Goal: Task Accomplishment & Management: Manage account settings

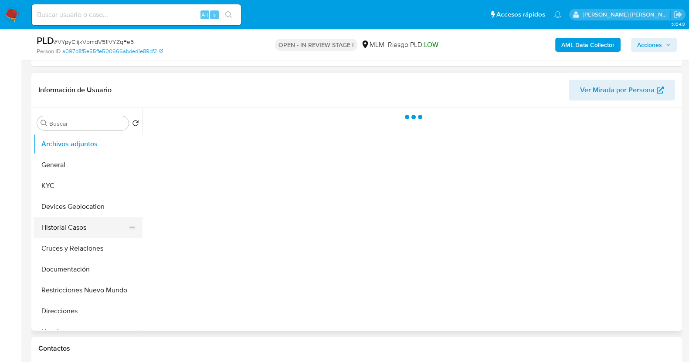
scroll to position [217, 0]
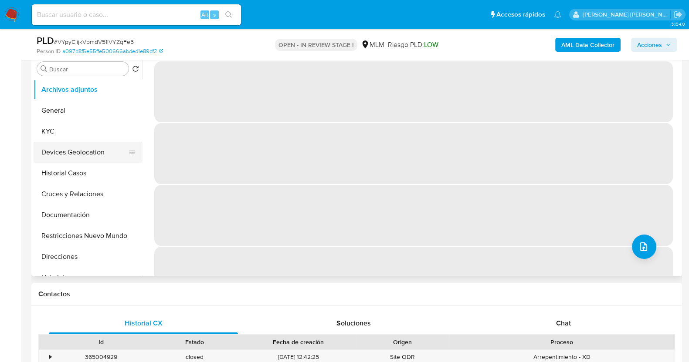
select select "10"
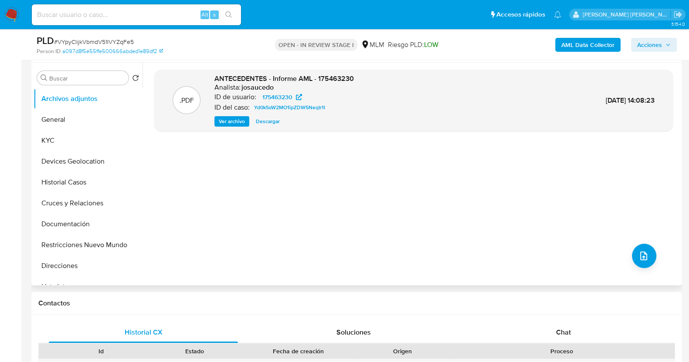
click at [223, 124] on span "Ver archivo" at bounding box center [232, 121] width 26 height 9
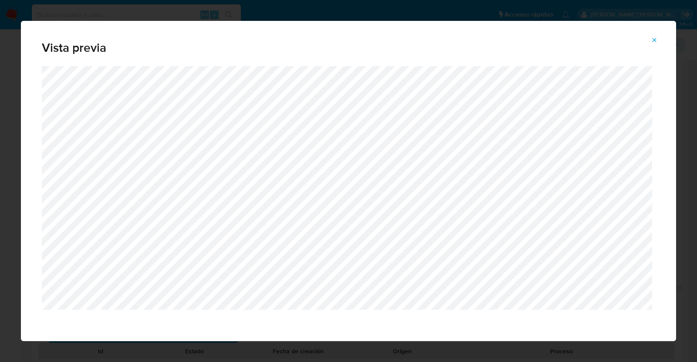
click at [656, 37] on icon "Attachment preview" at bounding box center [654, 40] width 7 height 7
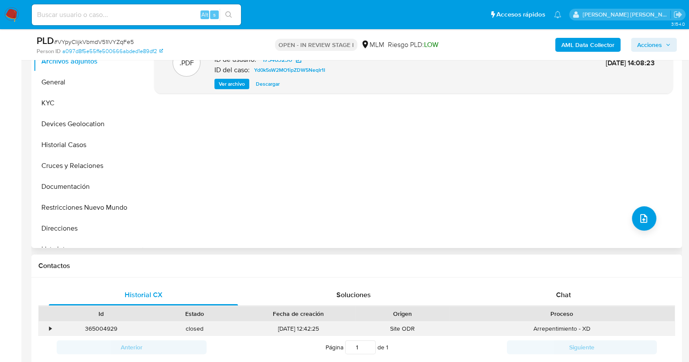
scroll to position [217, 0]
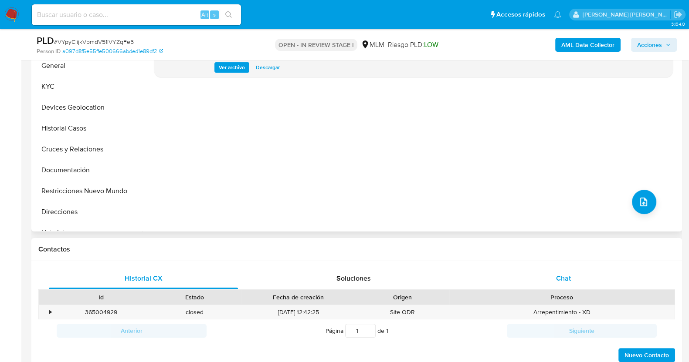
click at [575, 286] on div "Chat" at bounding box center [563, 278] width 189 height 21
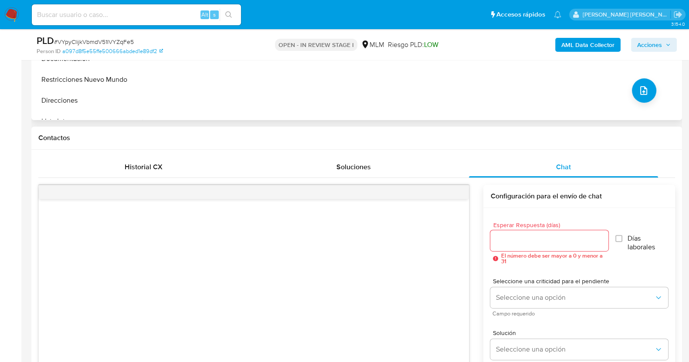
scroll to position [272, 0]
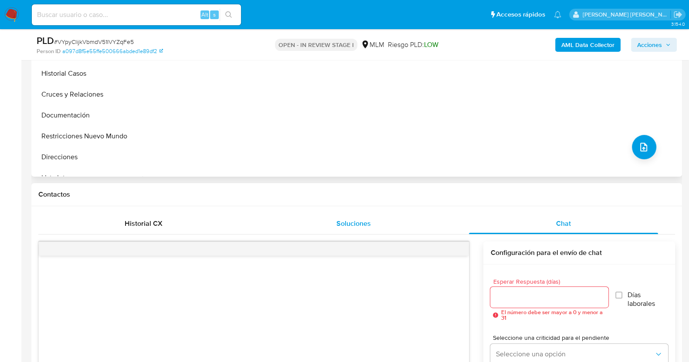
click at [359, 224] on span "Soluciones" at bounding box center [353, 224] width 34 height 10
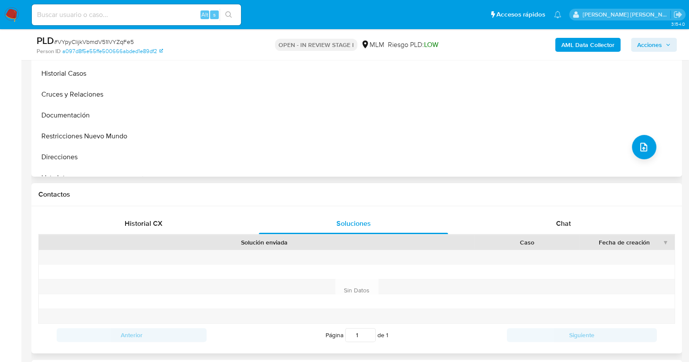
scroll to position [381, 0]
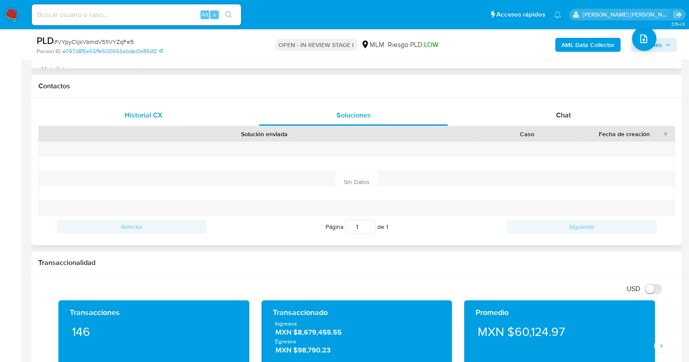
click at [143, 114] on span "Historial CX" at bounding box center [144, 115] width 38 height 10
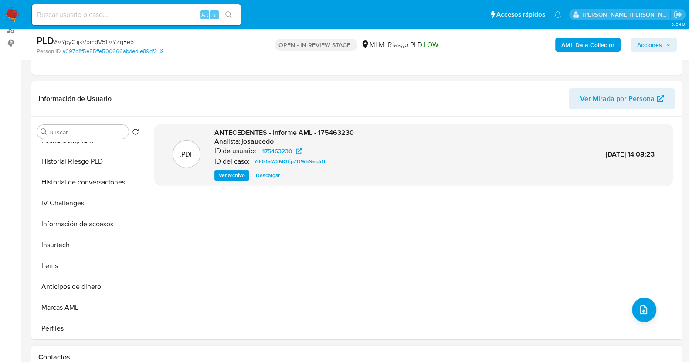
scroll to position [327, 0]
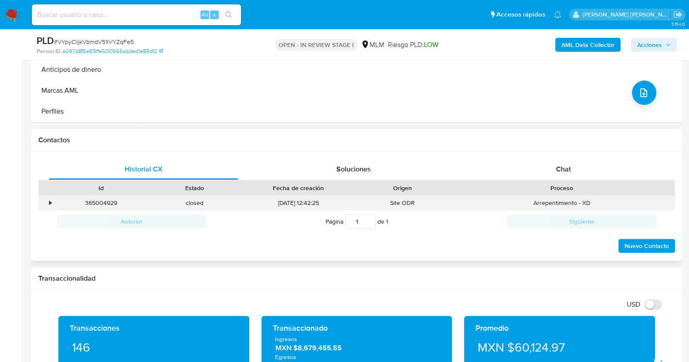
click at [59, 201] on div "365004929" at bounding box center [101, 203] width 94 height 14
click at [52, 202] on div "•" at bounding box center [46, 203] width 15 height 14
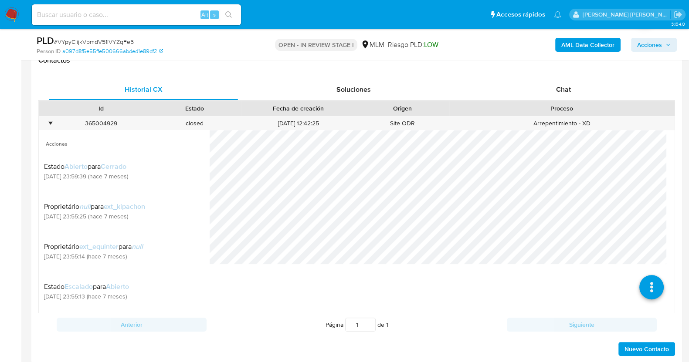
scroll to position [272, 0]
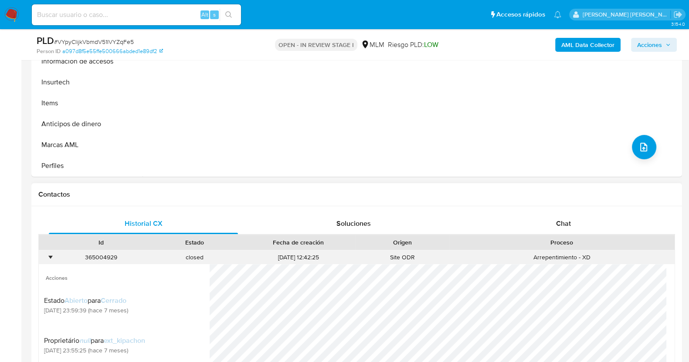
click at [51, 258] on div "•" at bounding box center [50, 258] width 2 height 8
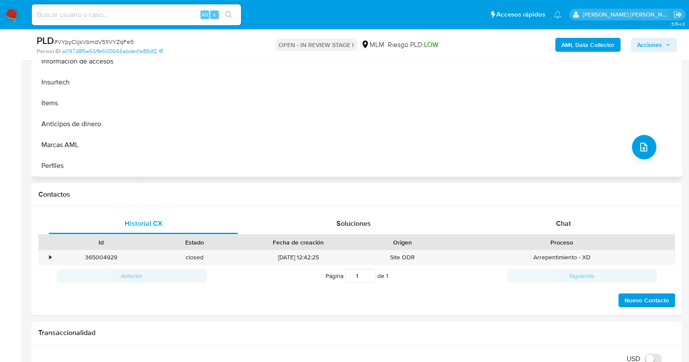
scroll to position [163, 0]
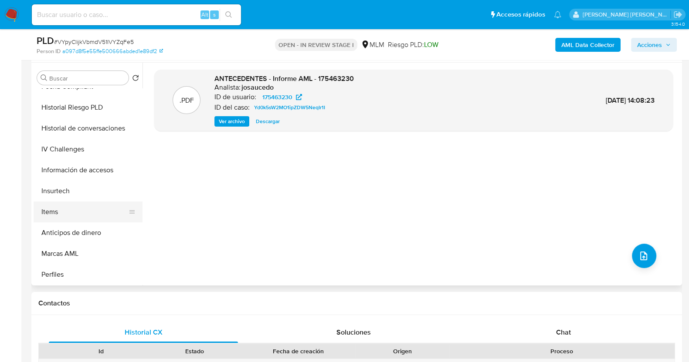
click at [61, 206] on button "Items" at bounding box center [85, 212] width 102 height 21
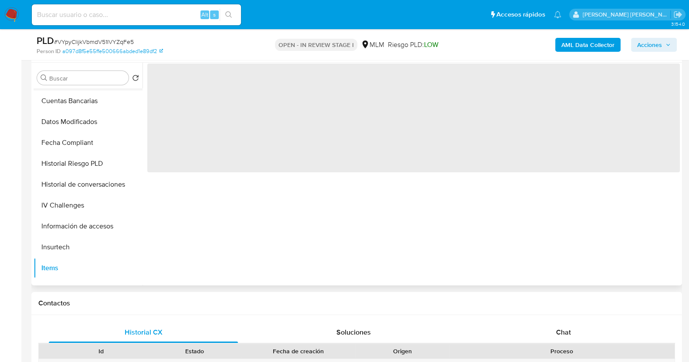
scroll to position [162, 0]
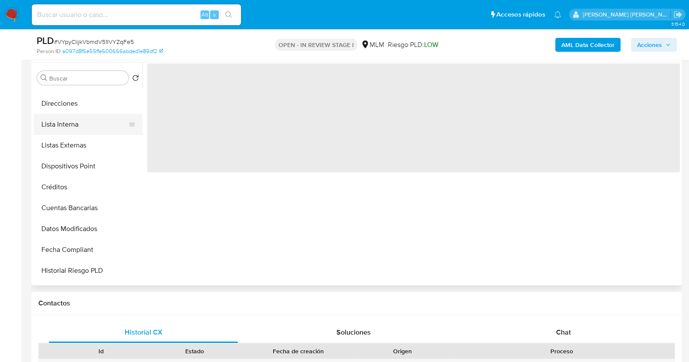
click at [72, 124] on button "Lista Interna" at bounding box center [85, 124] width 102 height 21
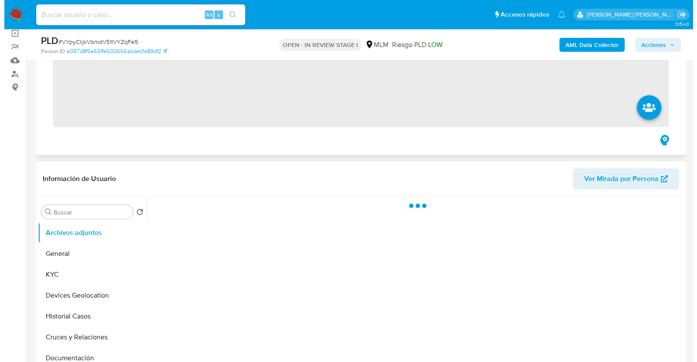
scroll to position [108, 0]
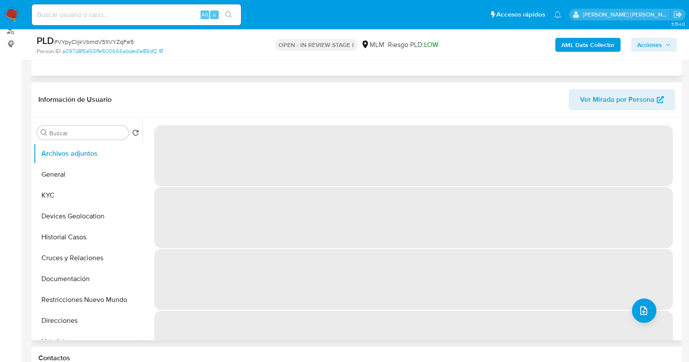
select select "10"
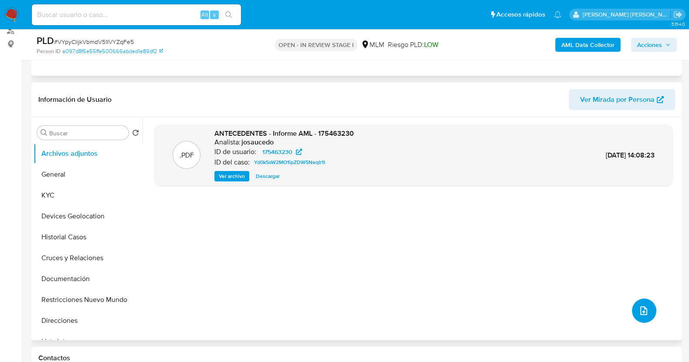
click at [642, 308] on icon "upload-file" at bounding box center [643, 311] width 10 height 10
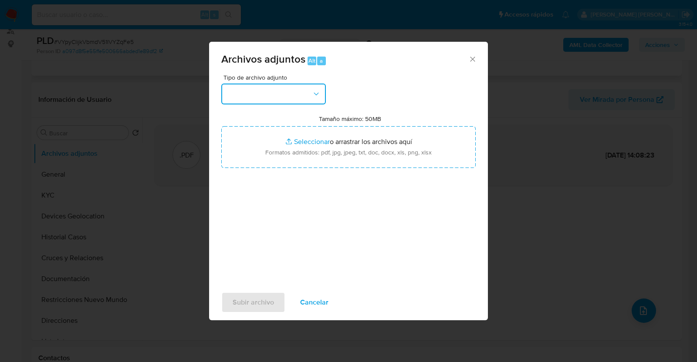
click at [296, 89] on button "button" at bounding box center [273, 94] width 105 height 21
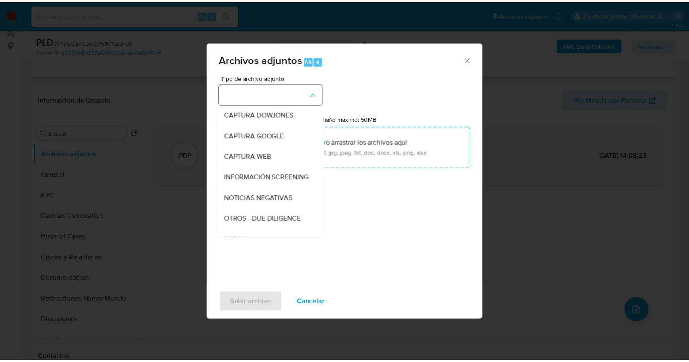
scroll to position [45, 0]
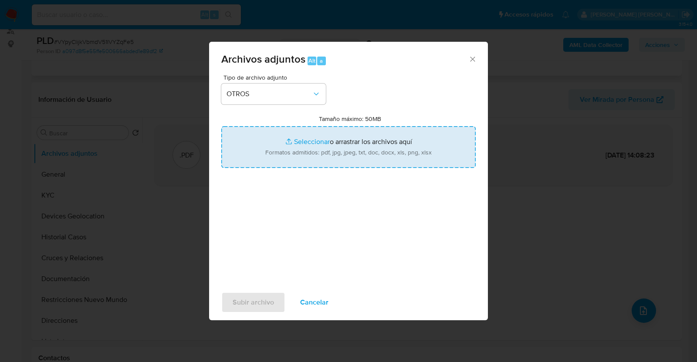
type input "C:\fakepath\175463230_JUAN TELLEZ_JUL2025.pdf"
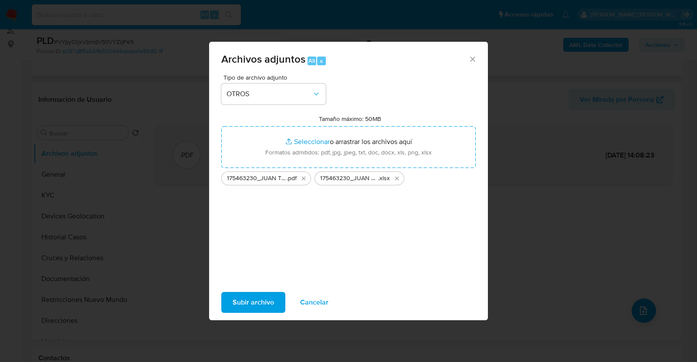
click at [253, 306] on span "Subir archivo" at bounding box center [253, 302] width 41 height 19
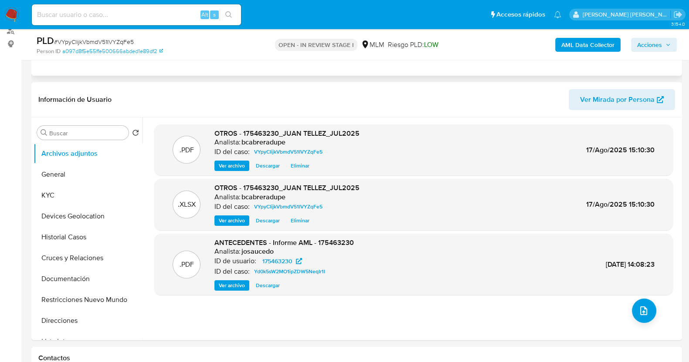
click at [649, 42] on span "Acciones" at bounding box center [649, 45] width 25 height 14
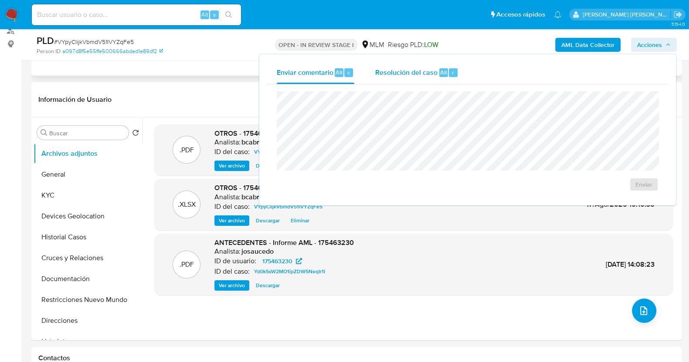
click at [429, 81] on div "Resolución del caso Alt r" at bounding box center [416, 72] width 83 height 23
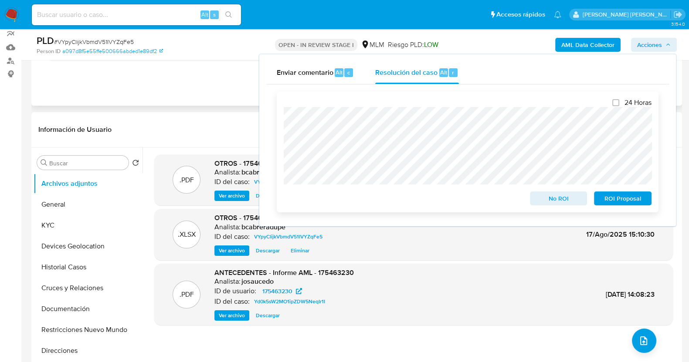
scroll to position [54, 0]
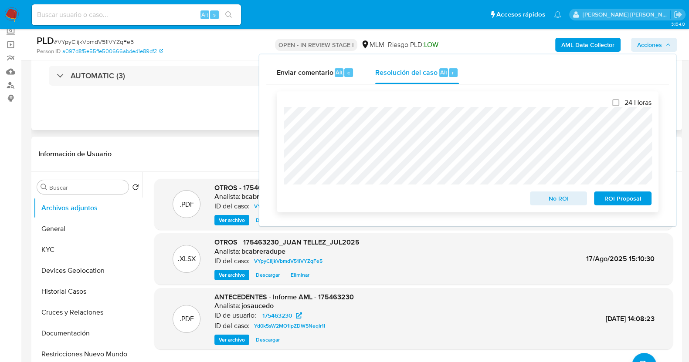
click at [555, 201] on span "No ROI" at bounding box center [558, 199] width 45 height 12
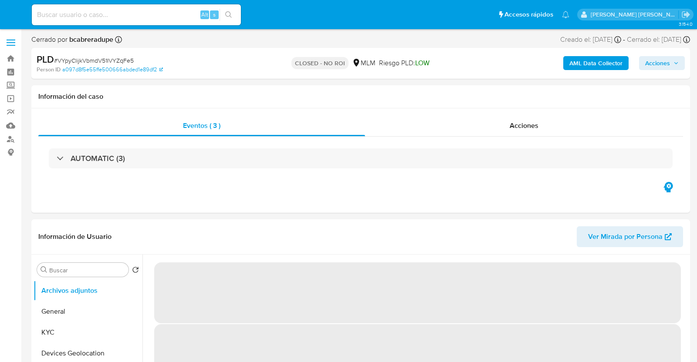
select select "10"
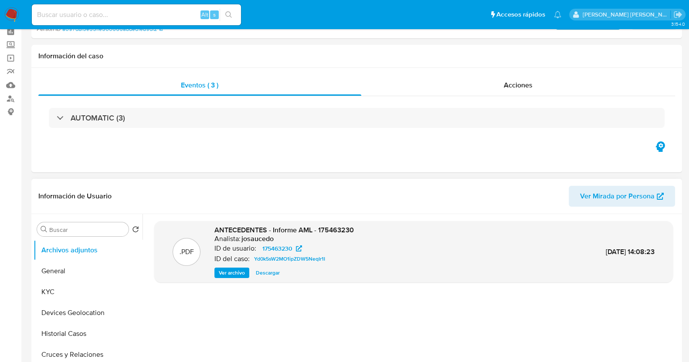
scroll to position [108, 0]
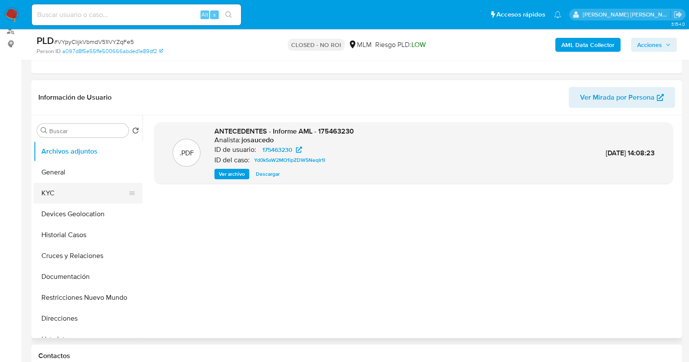
click at [60, 191] on button "KYC" at bounding box center [85, 193] width 102 height 21
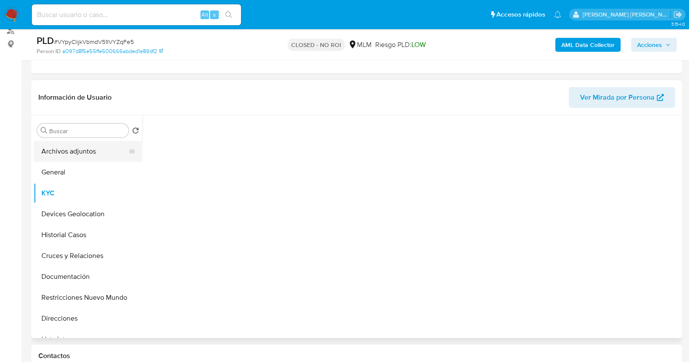
click at [74, 149] on button "Archivos adjuntos" at bounding box center [85, 151] width 102 height 21
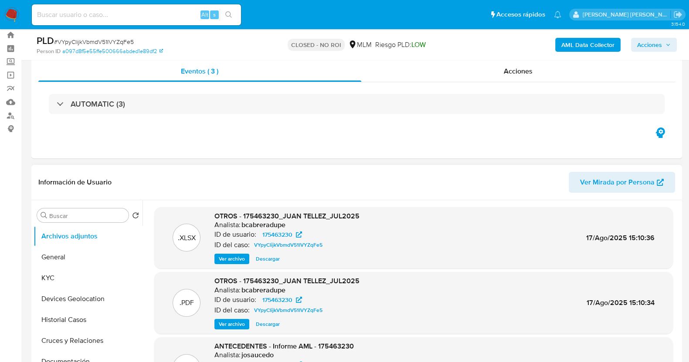
scroll to position [0, 0]
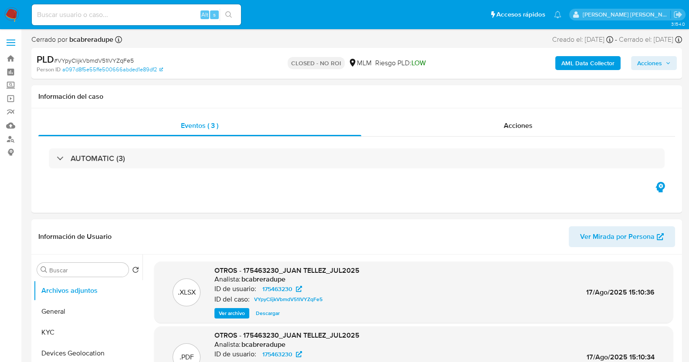
click at [90, 58] on span "# VYpyClijkVbmdV51IVYZqFe5" at bounding box center [94, 60] width 80 height 9
copy span "VYpyClijkVbmdV51IVYZqFe5"
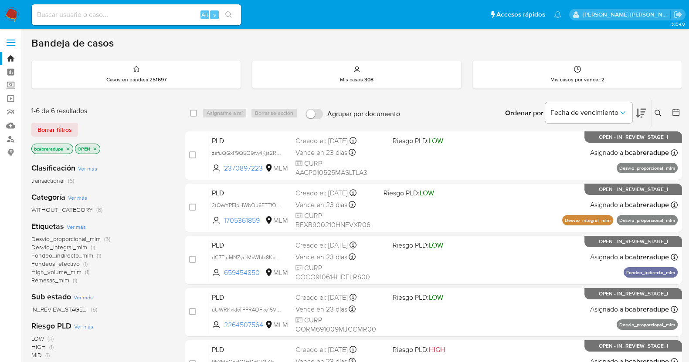
click at [67, 149] on icon "close-filter" at bounding box center [67, 148] width 5 height 5
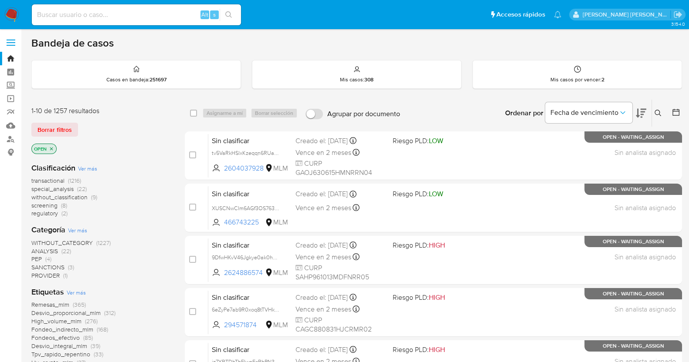
click at [657, 113] on icon at bounding box center [657, 113] width 7 height 7
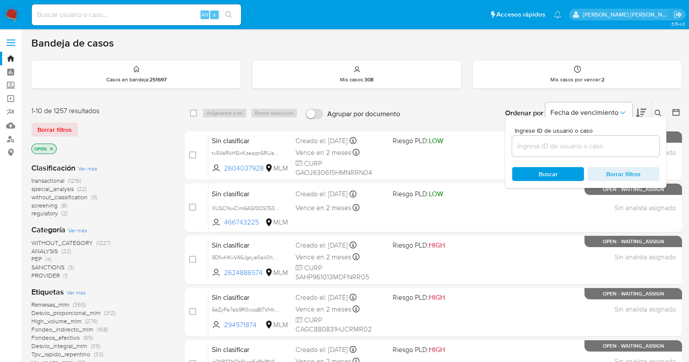
click at [554, 145] on input at bounding box center [585, 146] width 147 height 11
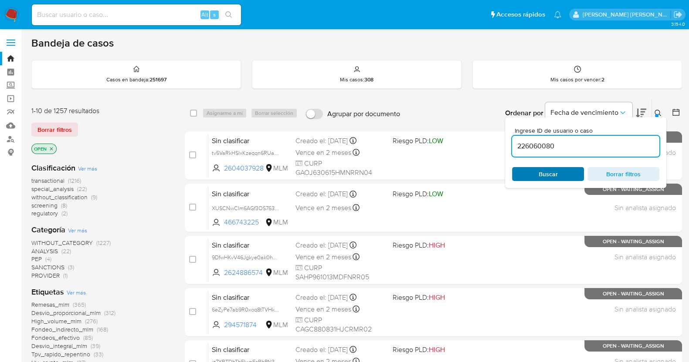
type input "226060080"
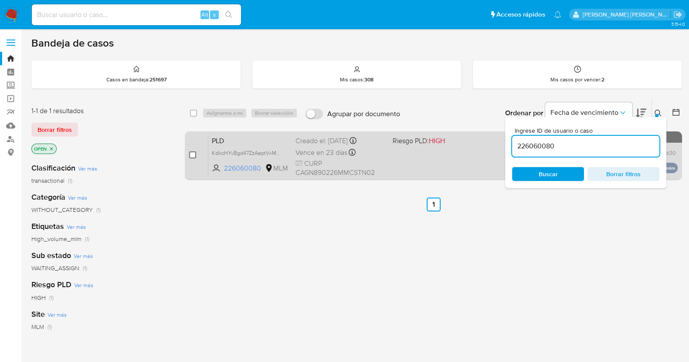
click at [192, 155] on input "checkbox" at bounding box center [192, 155] width 7 height 7
checkbox input "true"
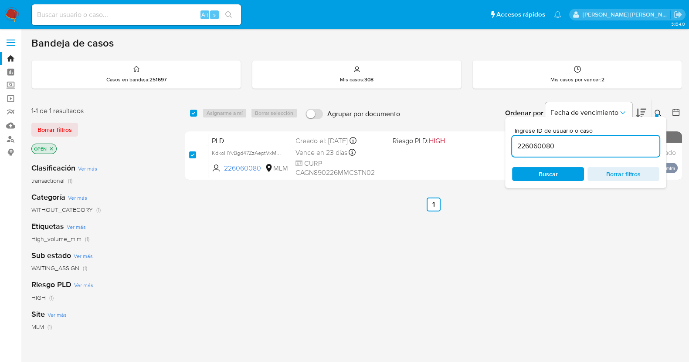
checkbox input "true"
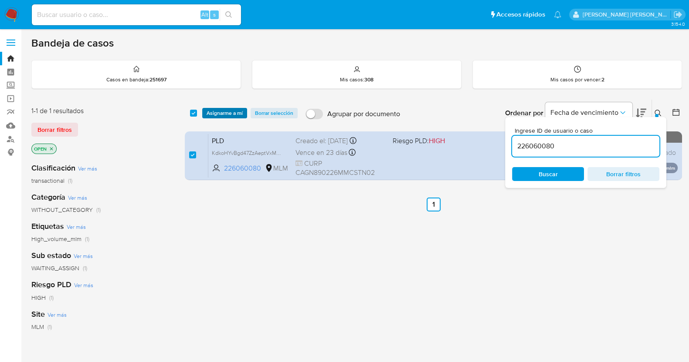
click at [231, 112] on span "Asignarme a mí" at bounding box center [224, 113] width 36 height 9
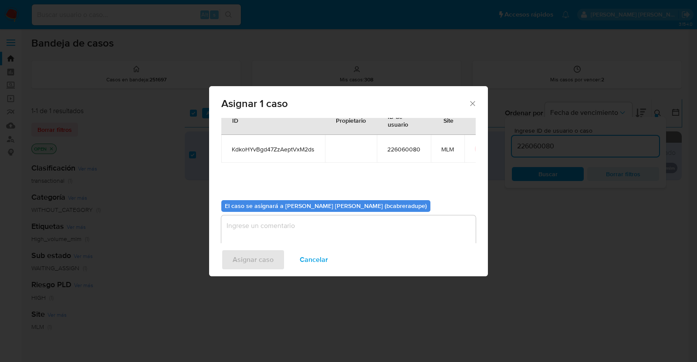
scroll to position [45, 0]
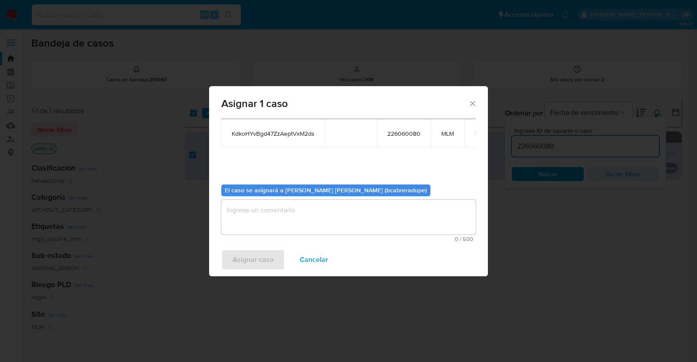
click at [329, 223] on textarea "assign-modal" at bounding box center [348, 217] width 254 height 35
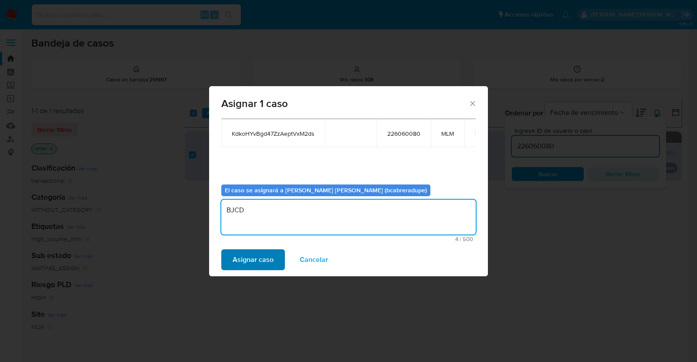
type textarea "BJCD"
click at [261, 262] on span "Asignar caso" at bounding box center [253, 259] width 41 height 19
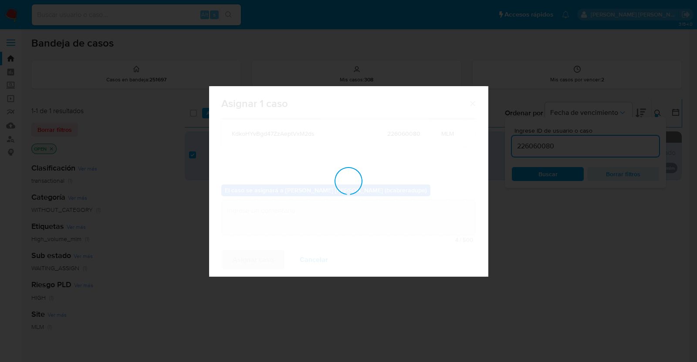
checkbox input "false"
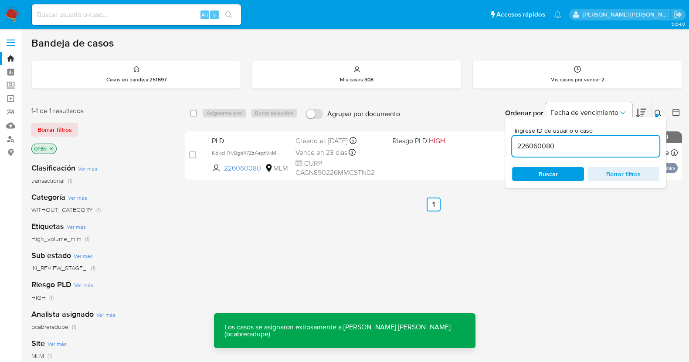
click at [543, 146] on input "226060080" at bounding box center [585, 146] width 147 height 11
paste input "42836195"
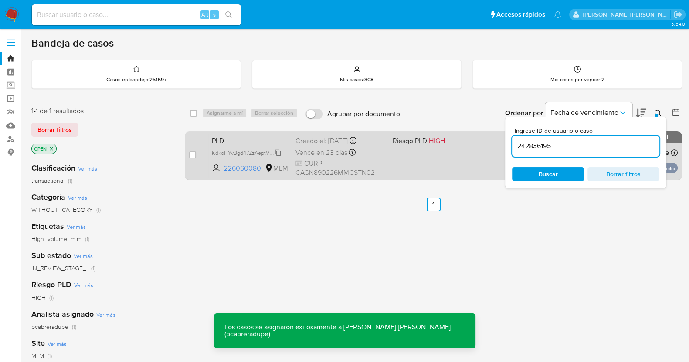
type input "242836195"
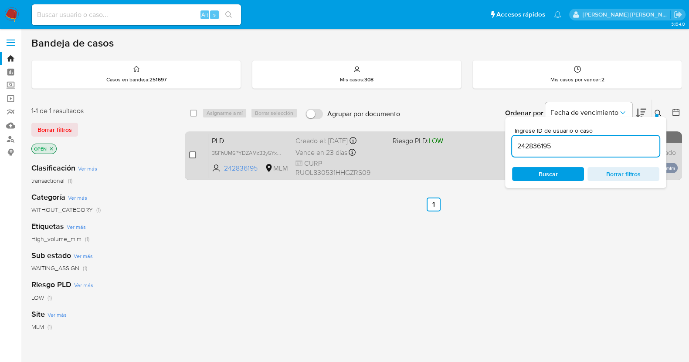
click at [193, 157] on input "checkbox" at bounding box center [192, 155] width 7 height 7
checkbox input "true"
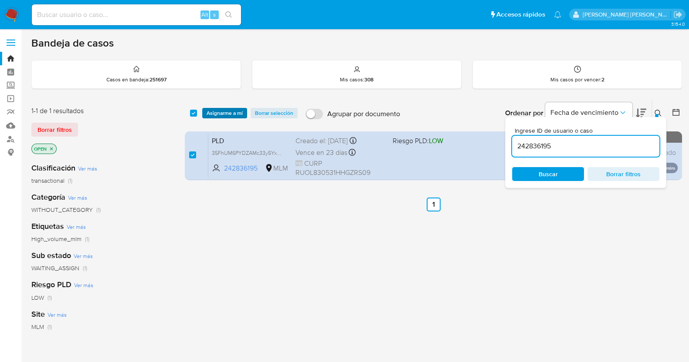
click at [227, 112] on span "Asignarme a mí" at bounding box center [224, 113] width 36 height 9
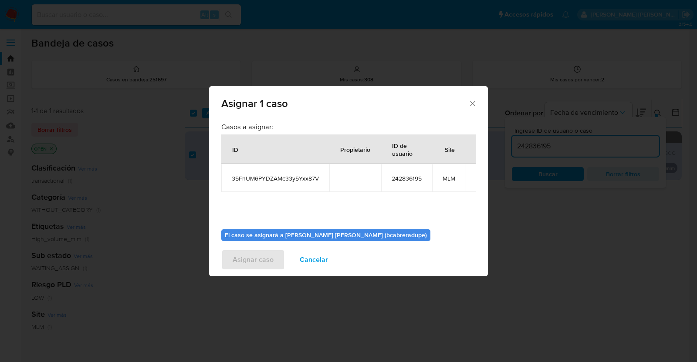
scroll to position [45, 0]
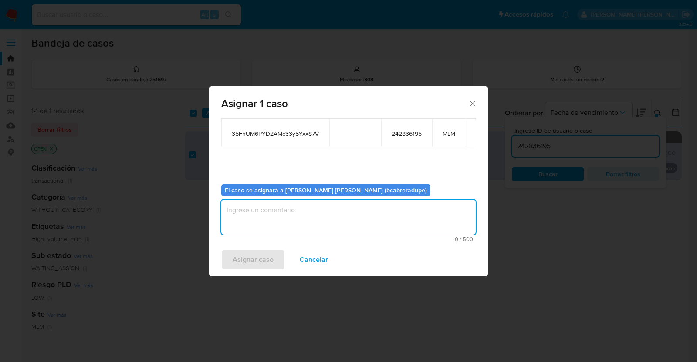
click at [374, 216] on textarea "assign-modal" at bounding box center [348, 217] width 254 height 35
type textarea "BJCD"
click at [260, 267] on span "Asignar caso" at bounding box center [253, 259] width 41 height 19
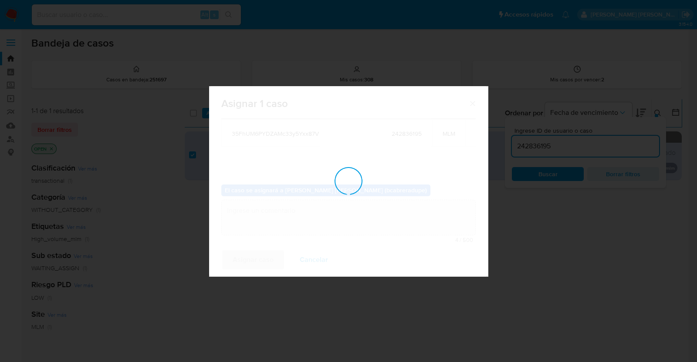
checkbox input "false"
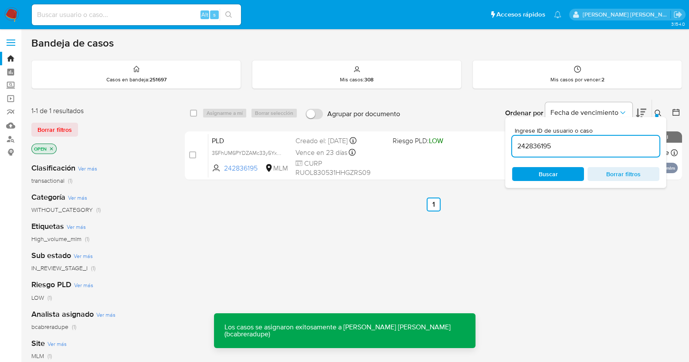
click at [538, 146] on input "242836195" at bounding box center [585, 146] width 147 height 11
paste input "65664198"
type input "265664198"
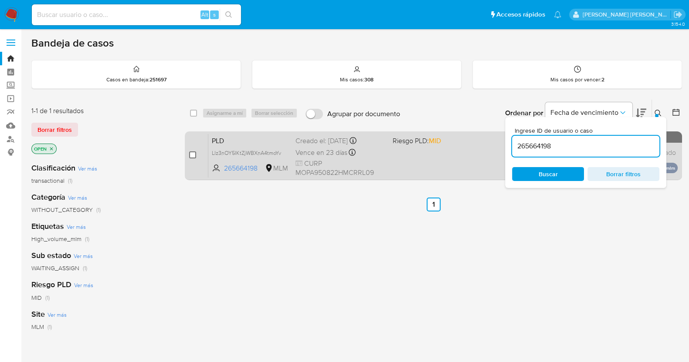
click at [190, 152] on input "checkbox" at bounding box center [192, 155] width 7 height 7
checkbox input "true"
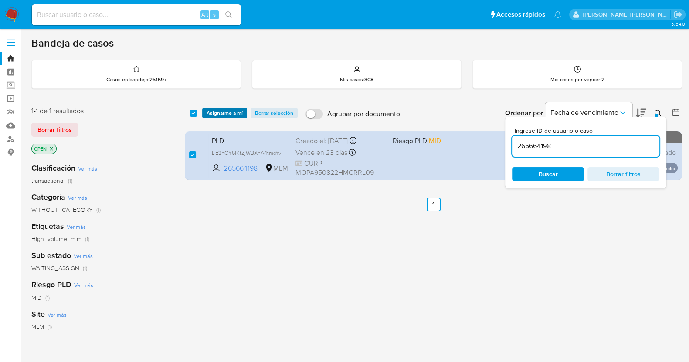
click at [238, 109] on span "Asignarme a mí" at bounding box center [224, 113] width 36 height 9
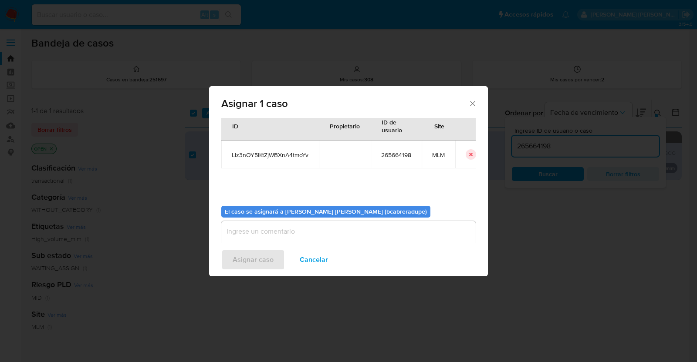
scroll to position [45, 0]
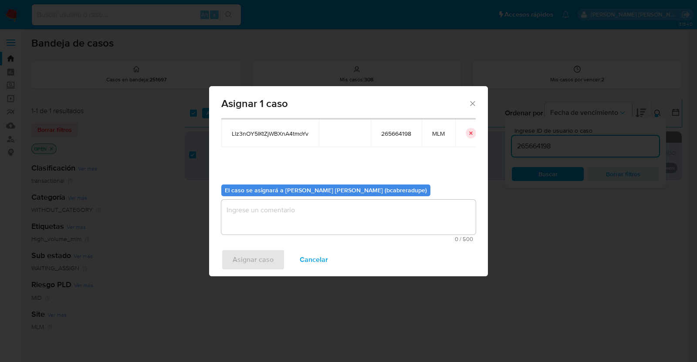
click at [361, 217] on textarea "assign-modal" at bounding box center [348, 217] width 254 height 35
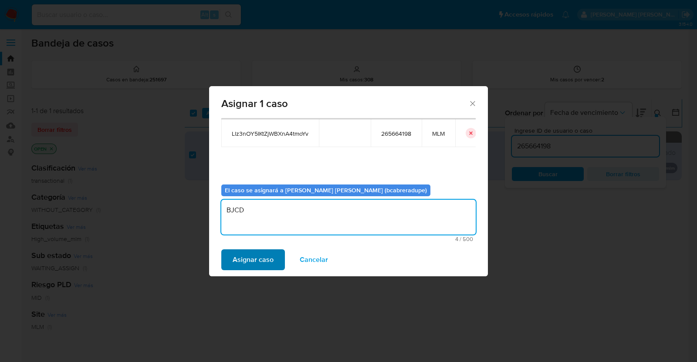
type textarea "BJCD"
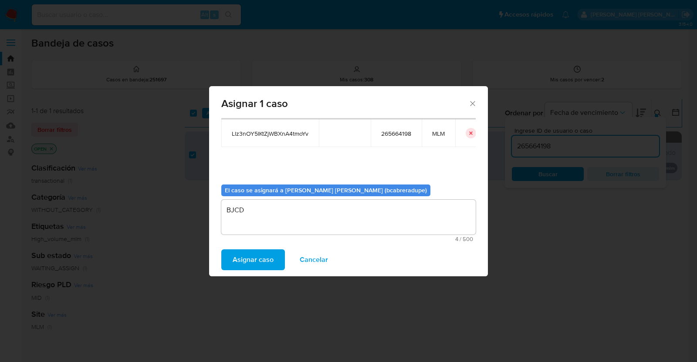
click at [264, 266] on span "Asignar caso" at bounding box center [253, 259] width 41 height 19
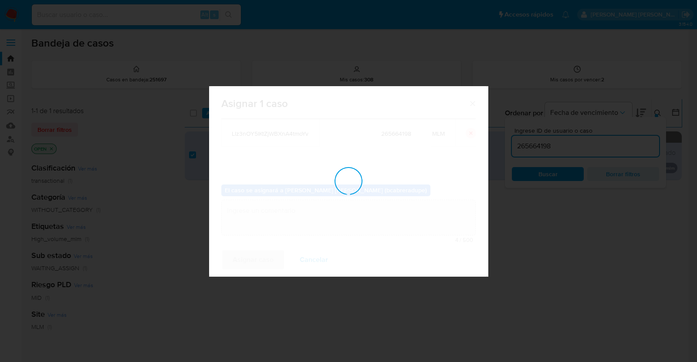
checkbox input "false"
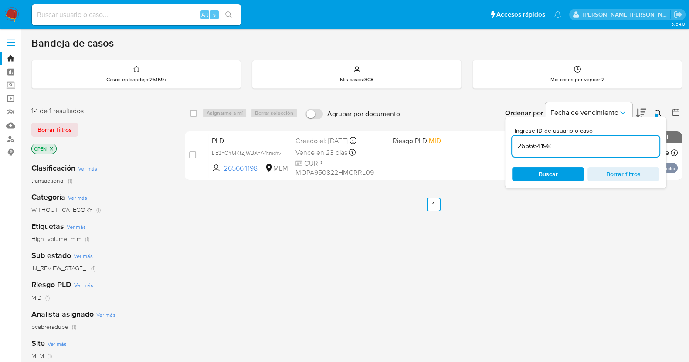
click at [540, 149] on input "265664198" at bounding box center [585, 146] width 147 height 11
paste input "834499270"
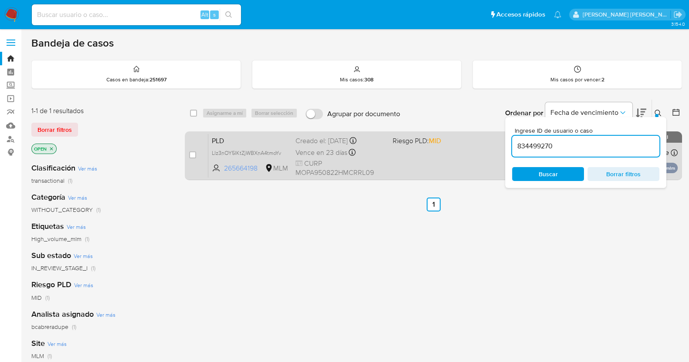
type input "834499270"
click at [192, 154] on input "checkbox" at bounding box center [192, 155] width 7 height 7
checkbox input "true"
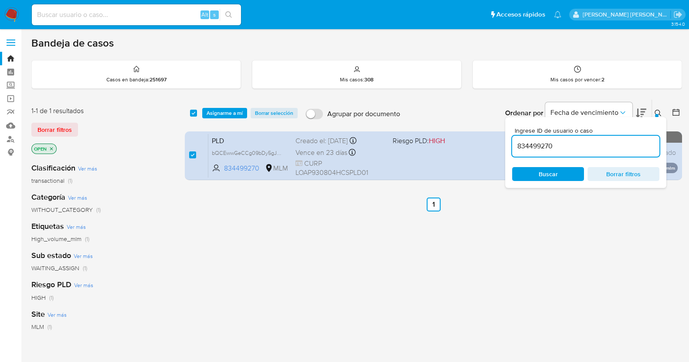
click at [223, 106] on div "select-all-cases-checkbox Asignarme a mí Borrar selección Agrupar por documento…" at bounding box center [433, 113] width 497 height 27
click at [234, 115] on span "Asignarme a mí" at bounding box center [224, 113] width 36 height 9
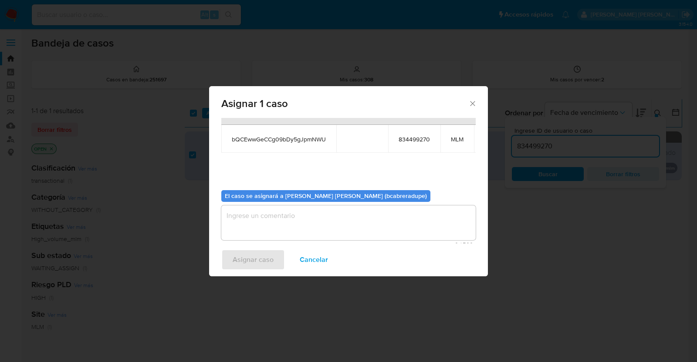
scroll to position [53, 0]
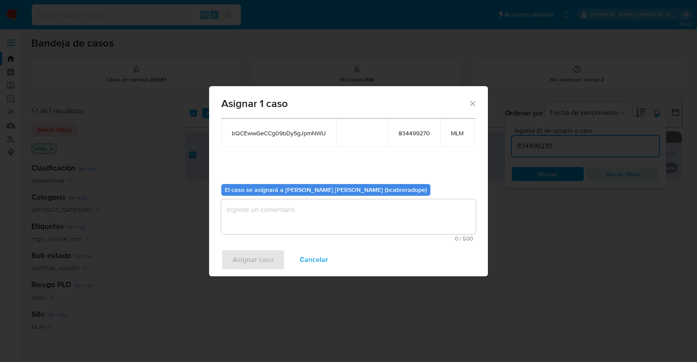
drag, startPoint x: 359, startPoint y: 225, endPoint x: 391, endPoint y: 206, distance: 36.8
click at [359, 226] on textarea "assign-modal" at bounding box center [348, 217] width 254 height 35
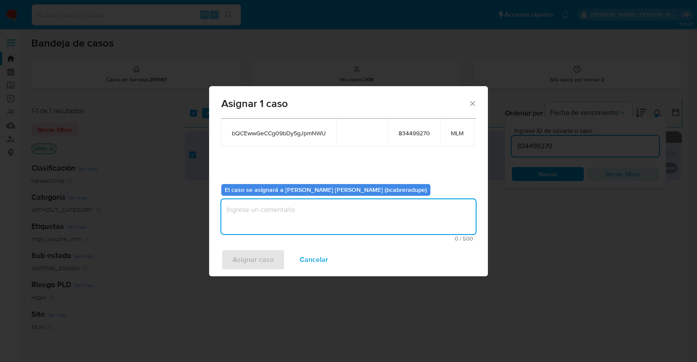
click at [391, 206] on textarea "assign-modal" at bounding box center [348, 217] width 254 height 35
type textarea "BJCD"
click at [278, 260] on button "Asignar caso" at bounding box center [253, 260] width 64 height 21
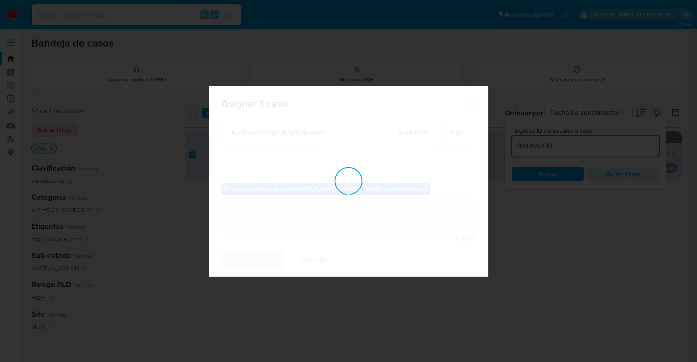
checkbox input "false"
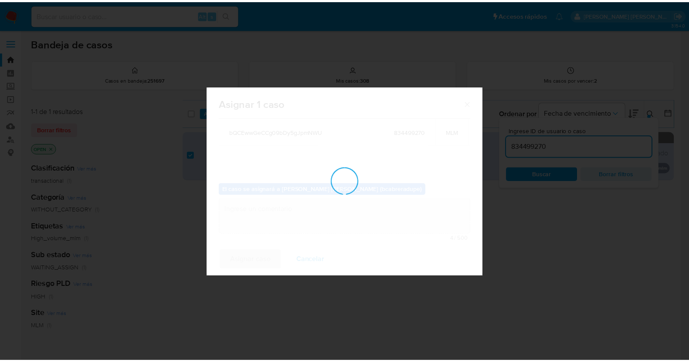
scroll to position [52, 0]
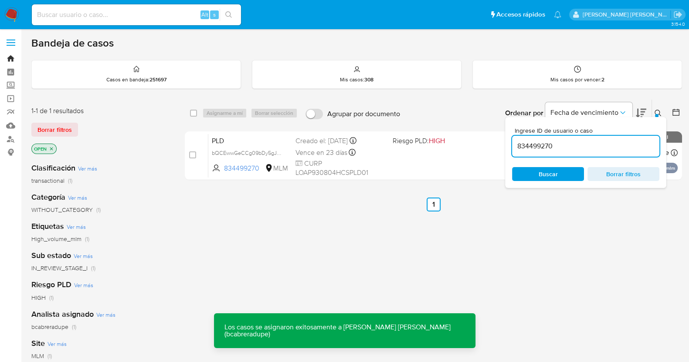
click at [11, 57] on link "Bandeja" at bounding box center [52, 59] width 104 height 14
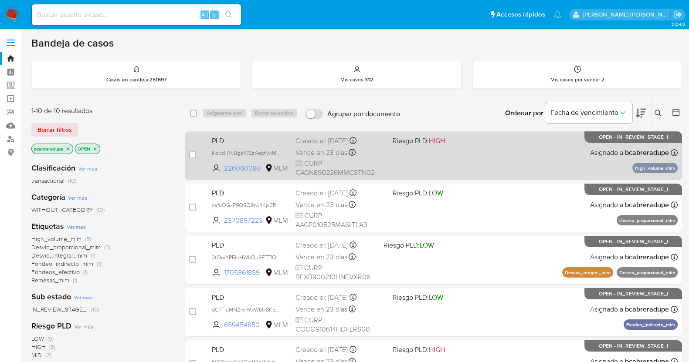
click at [322, 157] on div "Vence en 23 días Vence el [DATE] 02:12:11" at bounding box center [340, 153] width 90 height 12
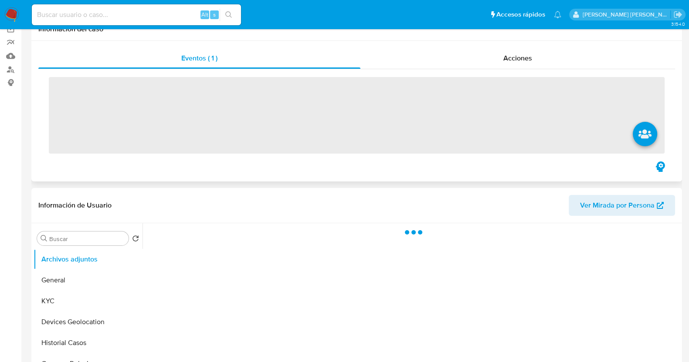
scroll to position [108, 0]
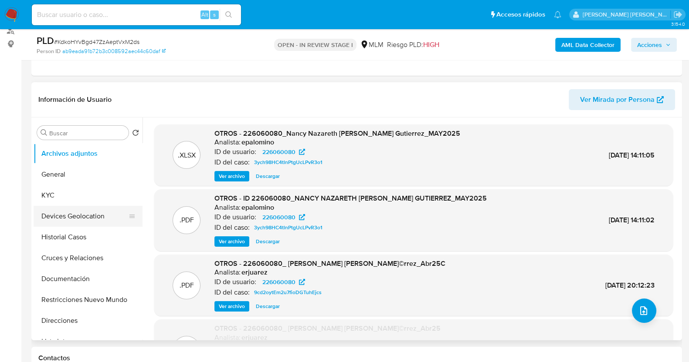
select select "10"
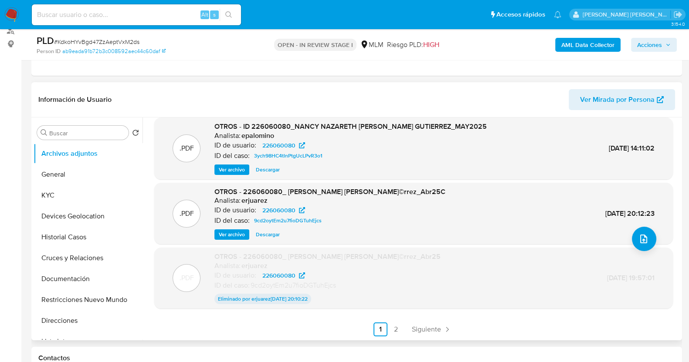
scroll to position [72, 0]
click at [436, 326] on span "Siguiente" at bounding box center [426, 329] width 29 height 7
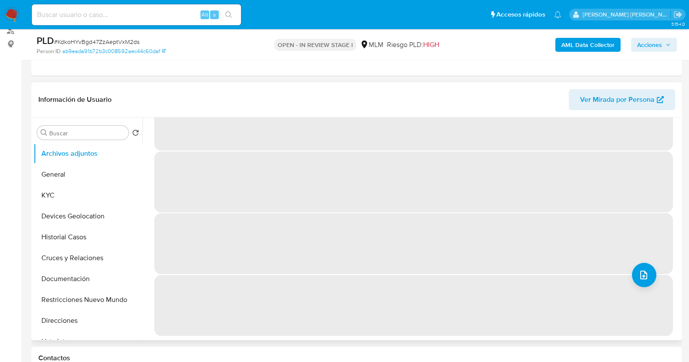
scroll to position [0, 0]
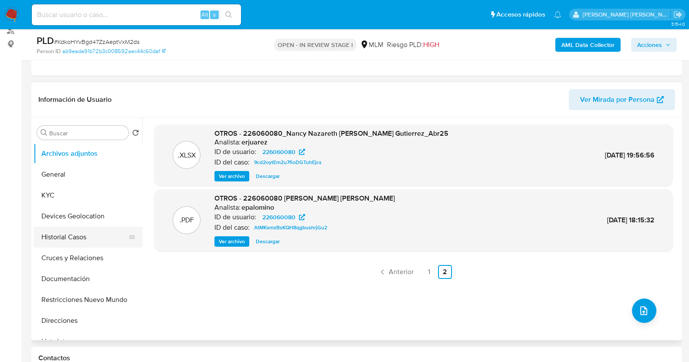
click at [63, 237] on button "Historial Casos" at bounding box center [85, 237] width 102 height 21
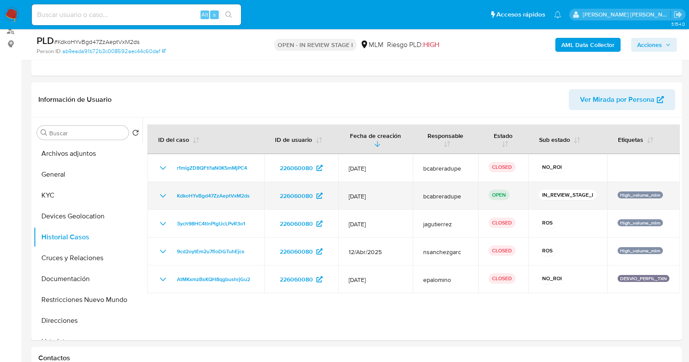
scroll to position [163, 0]
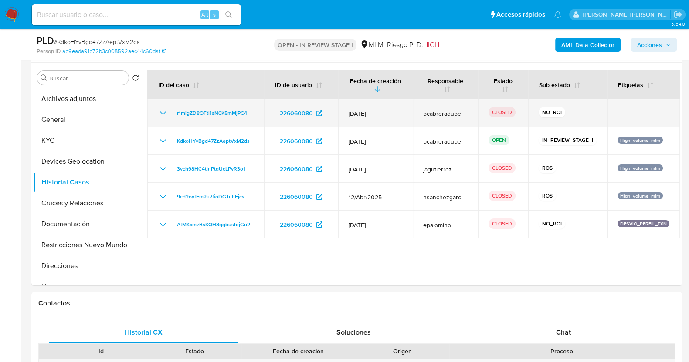
click at [162, 111] on icon "Mostrar/Ocultar" at bounding box center [163, 113] width 10 height 10
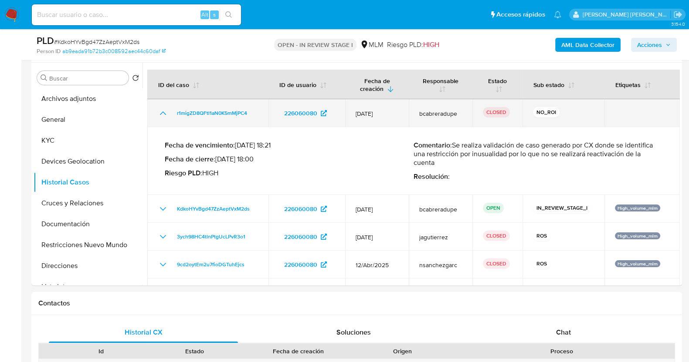
click at [162, 111] on icon "Mostrar/Ocultar" at bounding box center [163, 113] width 10 height 10
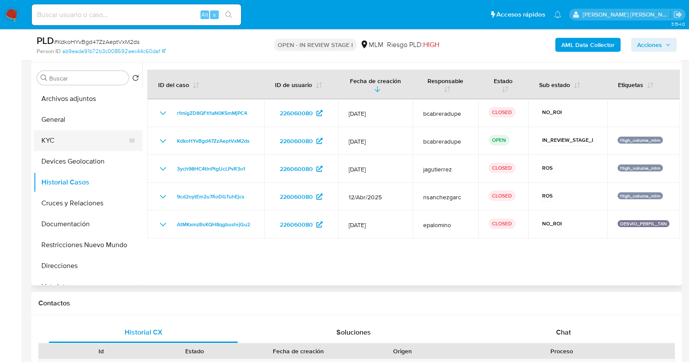
click at [74, 137] on button "KYC" at bounding box center [85, 140] width 102 height 21
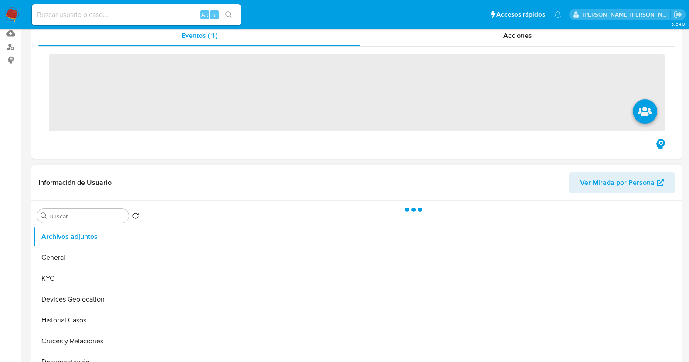
scroll to position [163, 0]
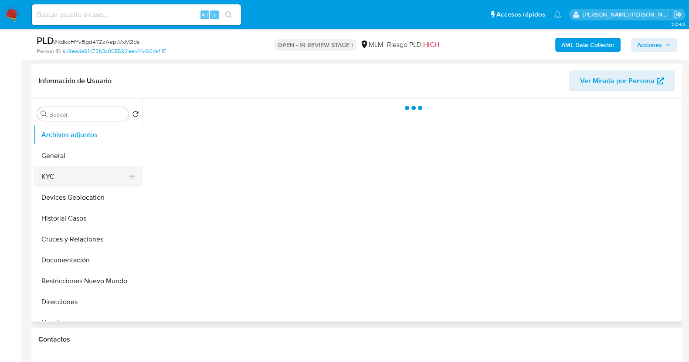
drag, startPoint x: 38, startPoint y: 176, endPoint x: 65, endPoint y: 173, distance: 27.2
click at [38, 176] on button "KYC" at bounding box center [85, 176] width 102 height 21
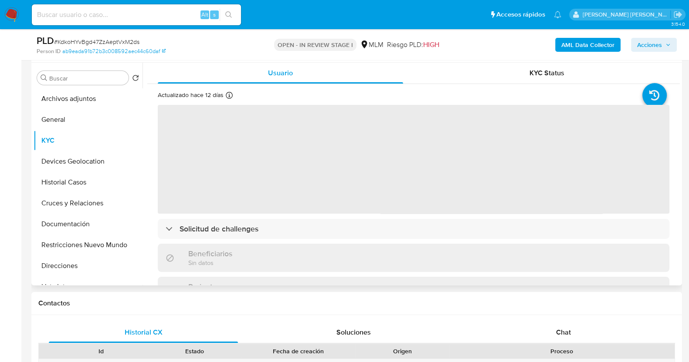
select select "10"
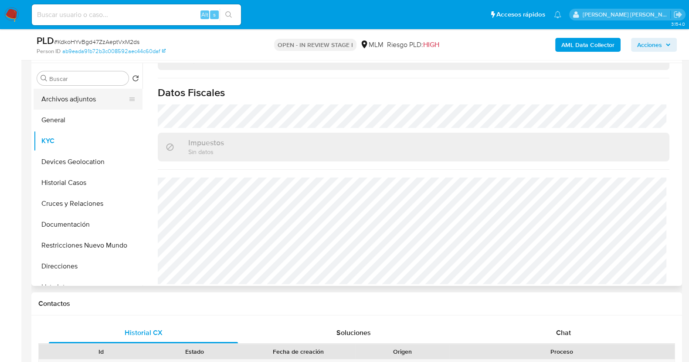
scroll to position [108, 0]
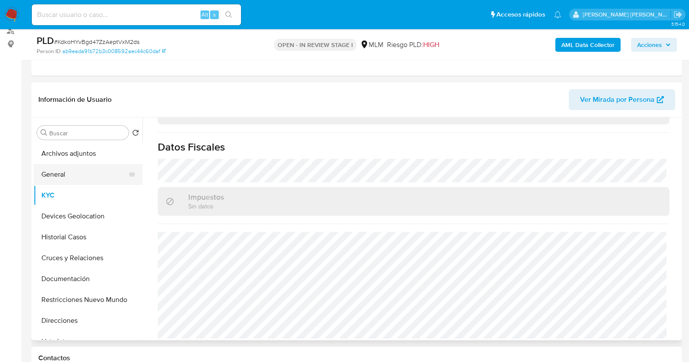
click at [60, 176] on button "General" at bounding box center [85, 174] width 102 height 21
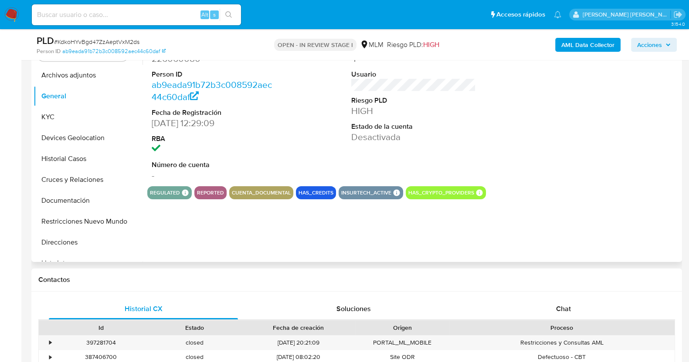
scroll to position [163, 0]
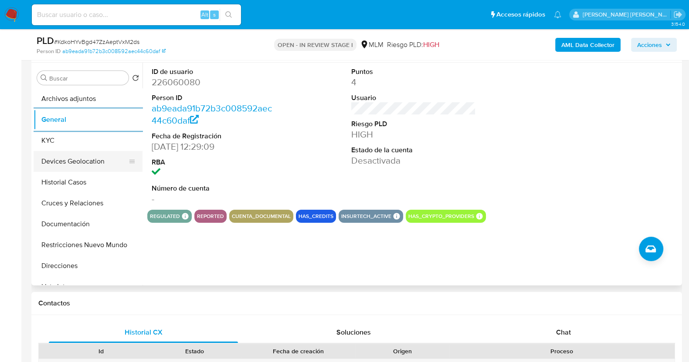
click at [101, 161] on button "Devices Geolocation" at bounding box center [85, 161] width 102 height 21
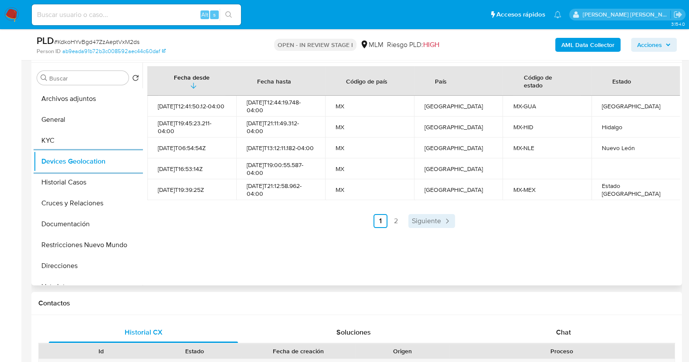
click at [438, 218] on span "Siguiente" at bounding box center [426, 221] width 29 height 7
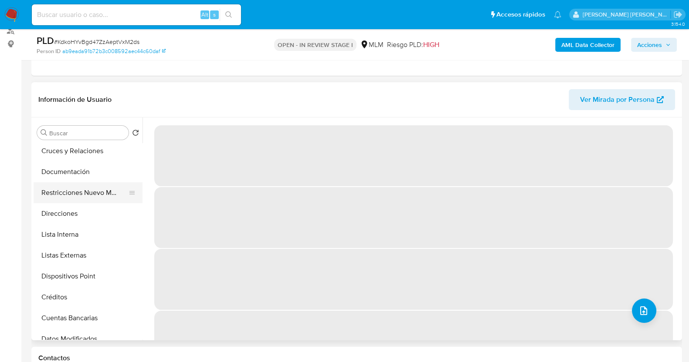
scroll to position [108, 0]
select select "10"
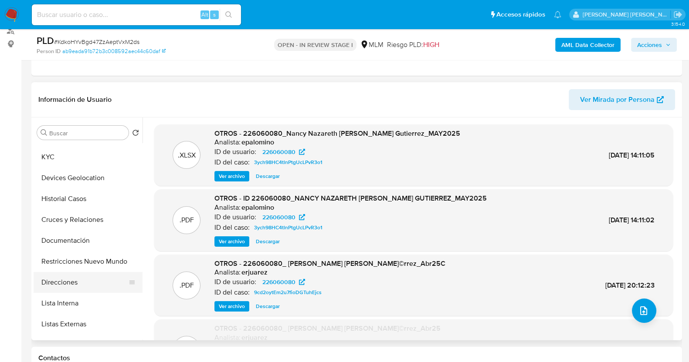
scroll to position [0, 0]
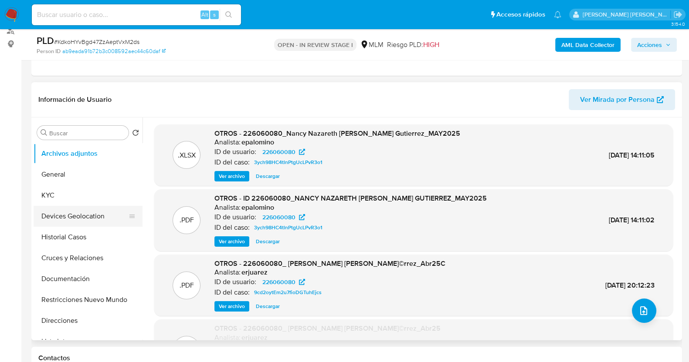
click at [95, 223] on button "Devices Geolocation" at bounding box center [85, 216] width 102 height 21
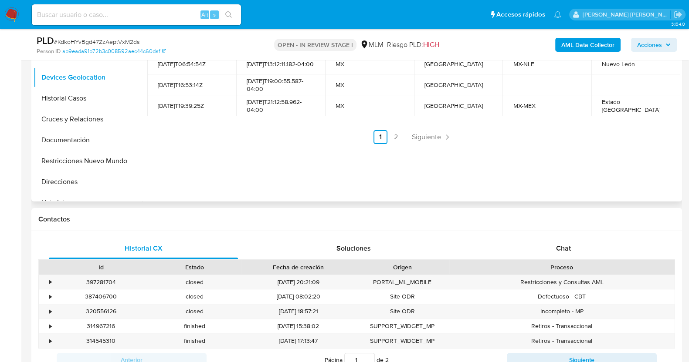
scroll to position [272, 0]
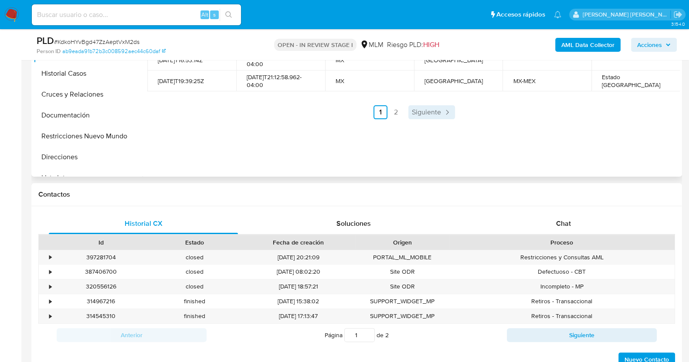
click at [425, 115] on span "Siguiente" at bounding box center [426, 112] width 29 height 7
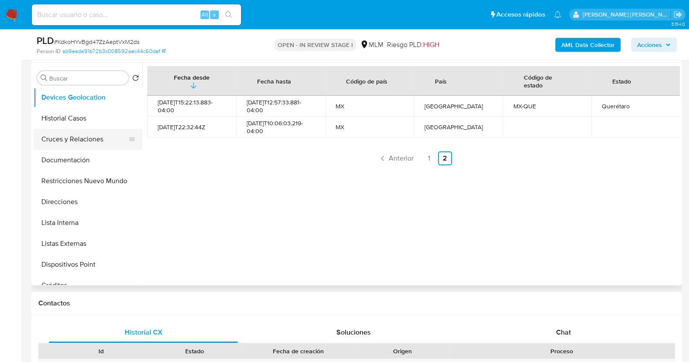
scroll to position [108, 0]
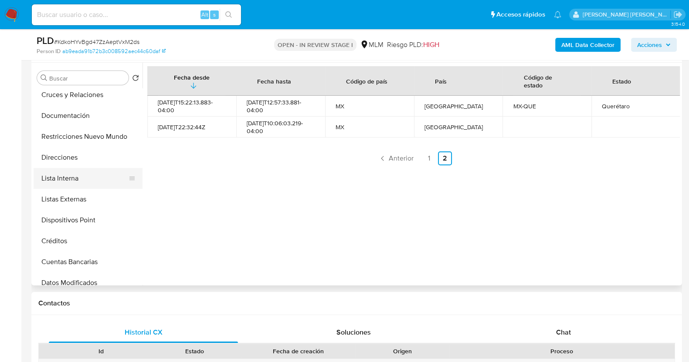
click at [85, 184] on button "Lista Interna" at bounding box center [85, 178] width 102 height 21
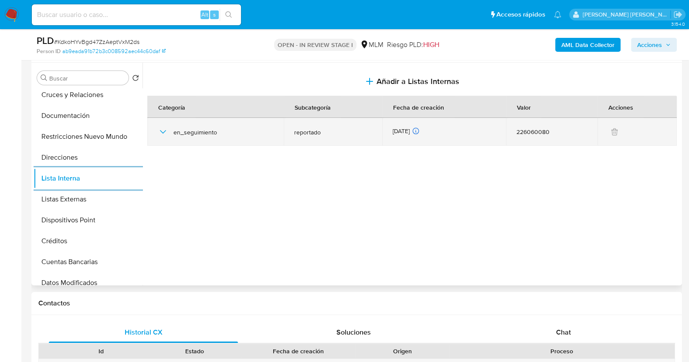
click at [160, 130] on icon "button" at bounding box center [163, 131] width 6 height 3
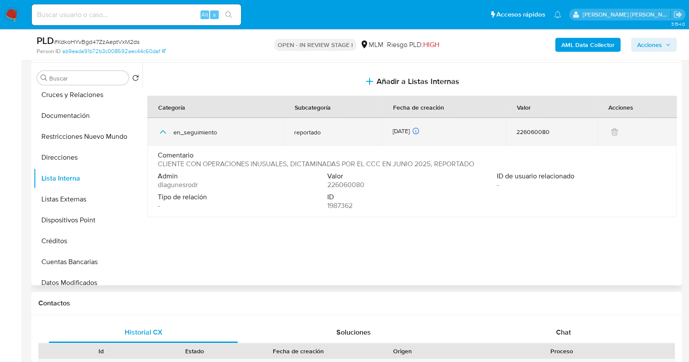
click at [163, 132] on icon "button" at bounding box center [163, 132] width 10 height 10
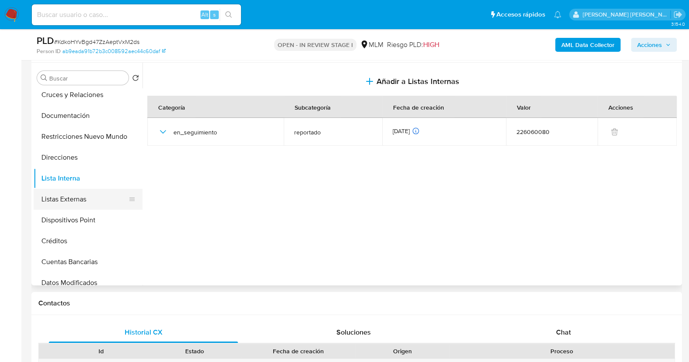
click at [79, 190] on button "Listas Externas" at bounding box center [85, 199] width 102 height 21
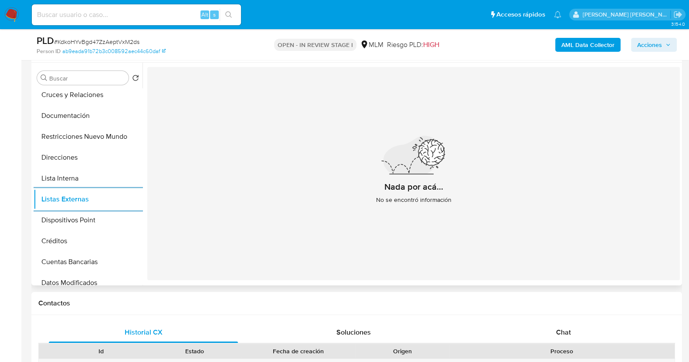
drag, startPoint x: 81, startPoint y: 137, endPoint x: 173, endPoint y: 136, distance: 92.4
click at [81, 137] on button "Restricciones Nuevo Mundo" at bounding box center [88, 136] width 109 height 21
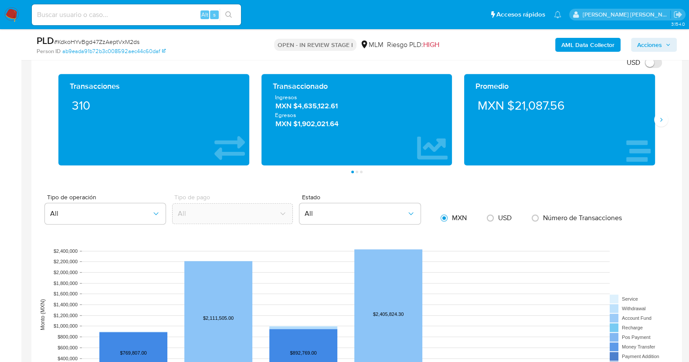
scroll to position [632, 0]
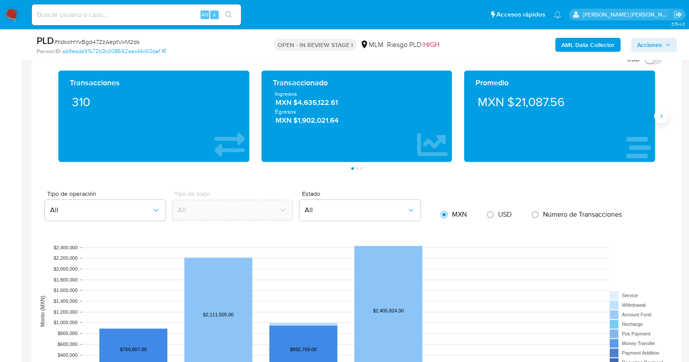
click at [660, 119] on button "Siguiente" at bounding box center [661, 116] width 14 height 14
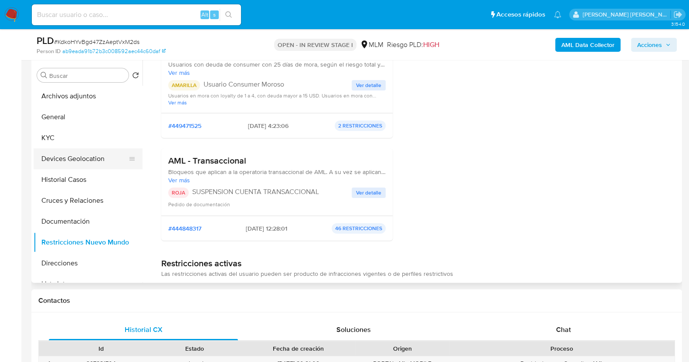
scroll to position [142, 0]
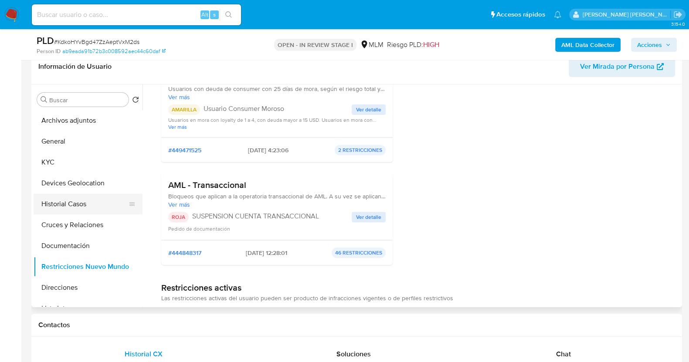
click at [79, 199] on button "Historial Casos" at bounding box center [85, 204] width 102 height 21
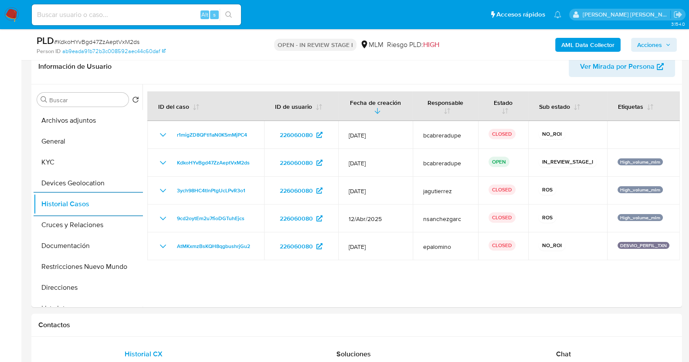
scroll to position [0, 0]
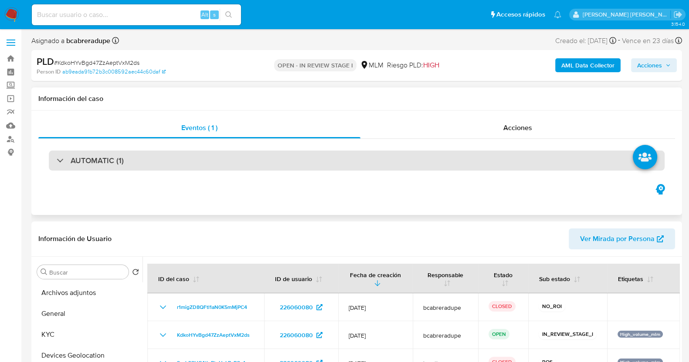
click at [100, 168] on div "AUTOMATIC (1)" at bounding box center [357, 161] width 616 height 20
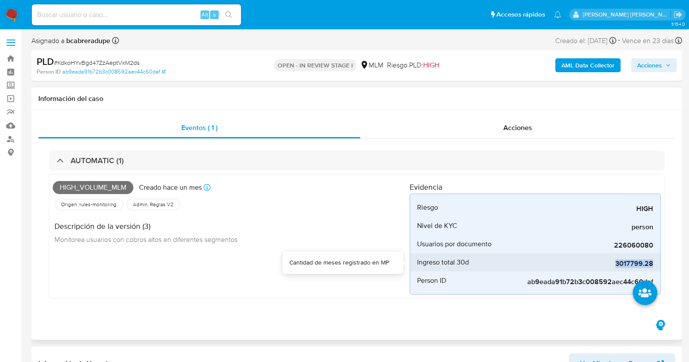
drag, startPoint x: 616, startPoint y: 266, endPoint x: 645, endPoint y: 264, distance: 28.4
click at [651, 265] on span "3017799.28" at bounding box center [587, 264] width 131 height 9
copy span "3017799.28"
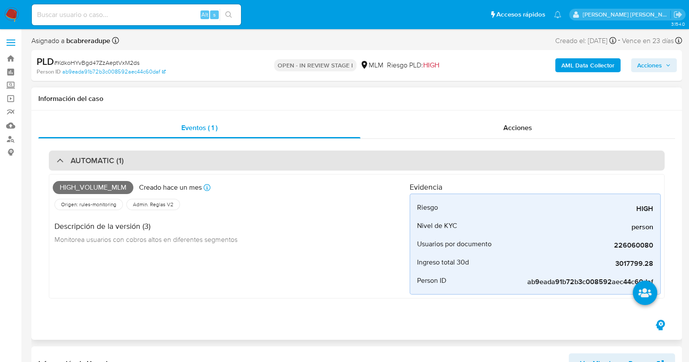
click at [98, 153] on div "AUTOMATIC (1)" at bounding box center [357, 161] width 616 height 20
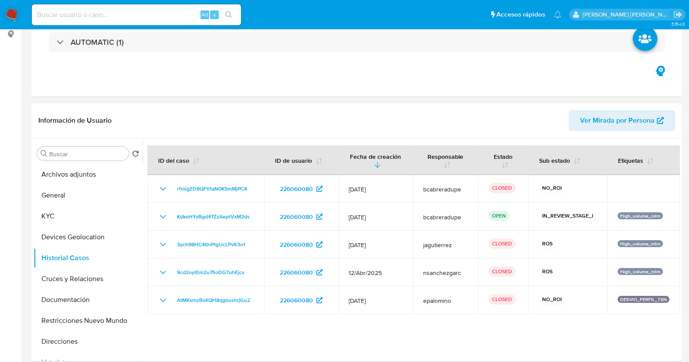
scroll to position [163, 0]
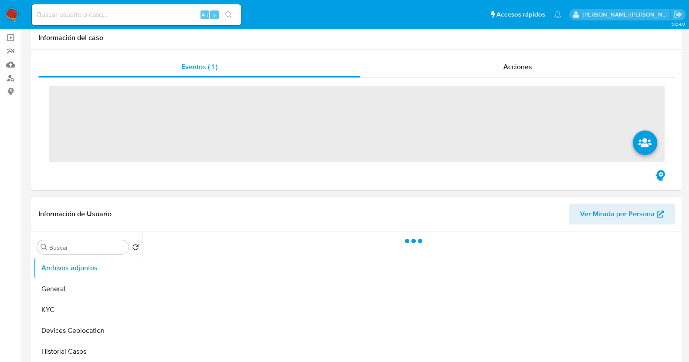
scroll to position [108, 0]
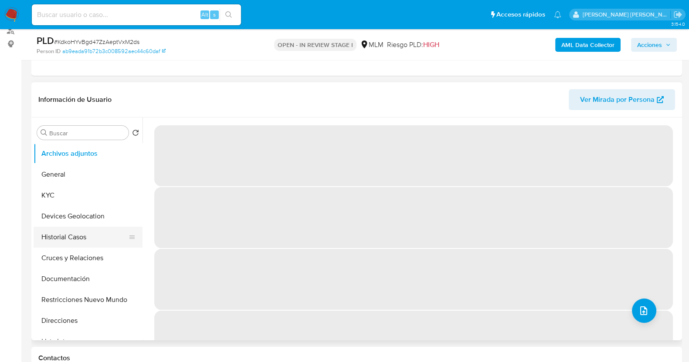
click at [59, 236] on button "Historial Casos" at bounding box center [85, 237] width 102 height 21
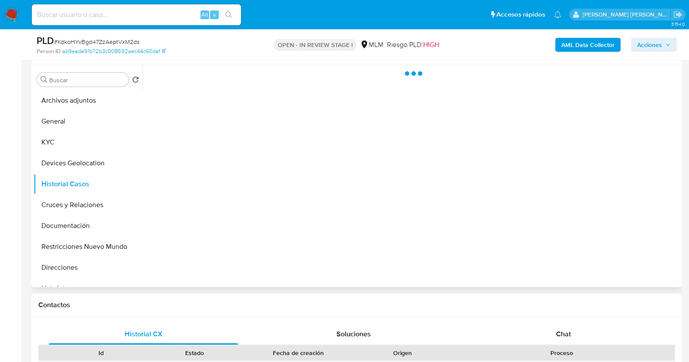
select select "10"
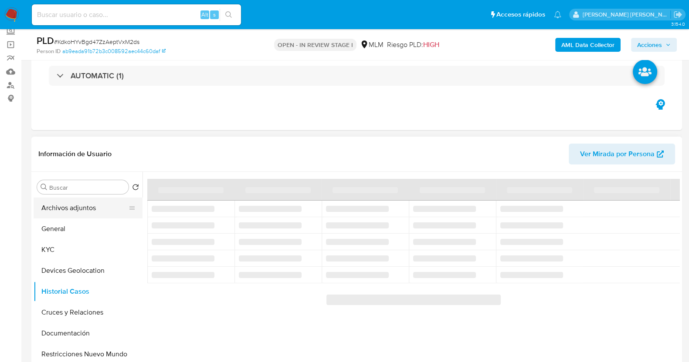
click at [85, 206] on button "Archivos adjuntos" at bounding box center [85, 208] width 102 height 21
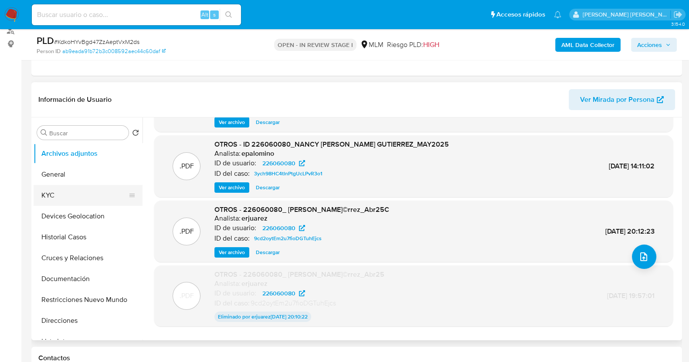
click at [88, 188] on button "KYC" at bounding box center [85, 195] width 102 height 21
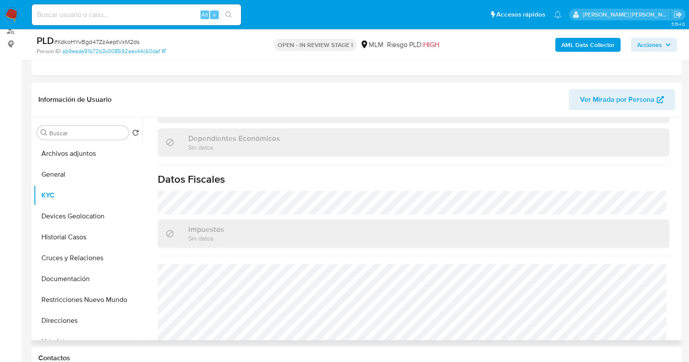
scroll to position [542, 0]
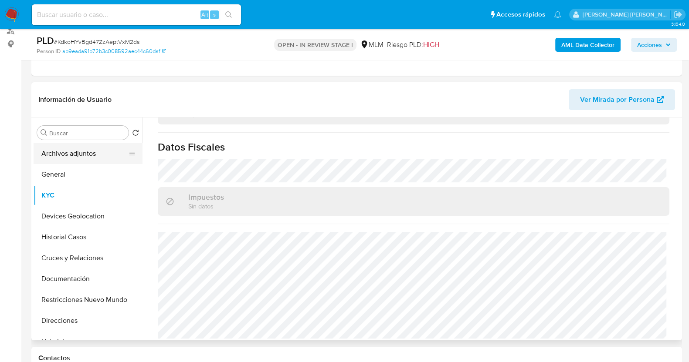
drag, startPoint x: 55, startPoint y: 155, endPoint x: 65, endPoint y: 149, distance: 12.1
click at [55, 155] on button "Archivos adjuntos" at bounding box center [85, 153] width 102 height 21
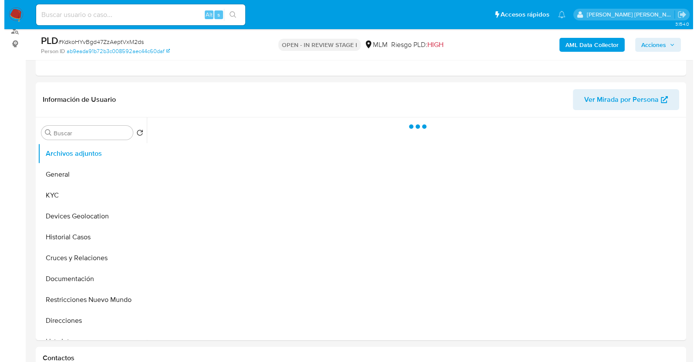
scroll to position [0, 0]
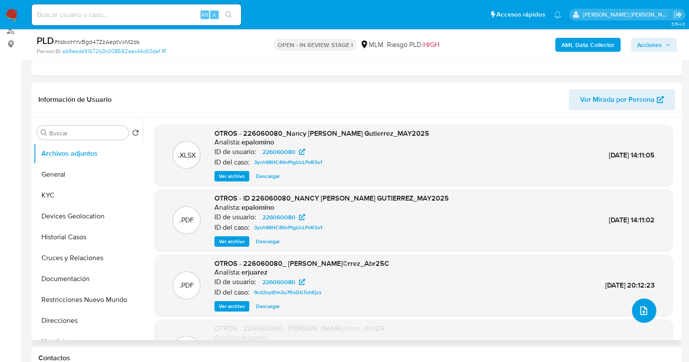
click at [643, 311] on icon "upload-file" at bounding box center [643, 311] width 10 height 10
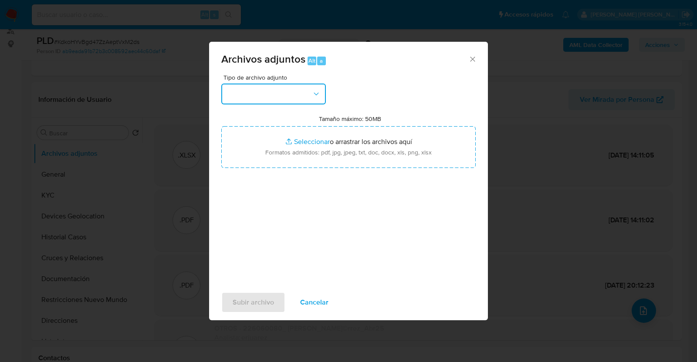
click at [267, 92] on button "button" at bounding box center [273, 94] width 105 height 21
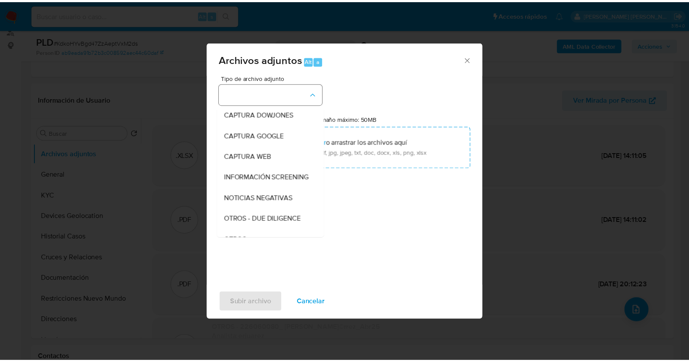
scroll to position [45, 0]
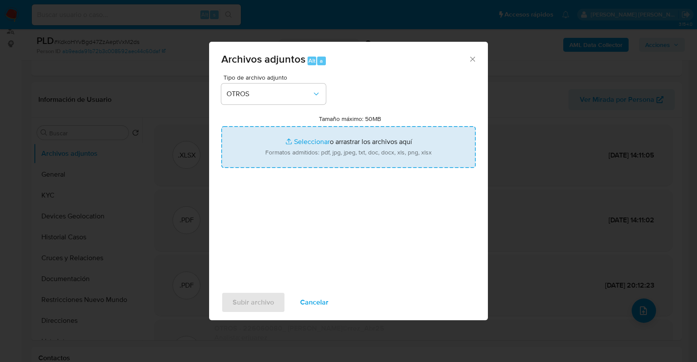
type input "C:\fakepath\226060080_NANCY CASTRO_JUL205.pdf"
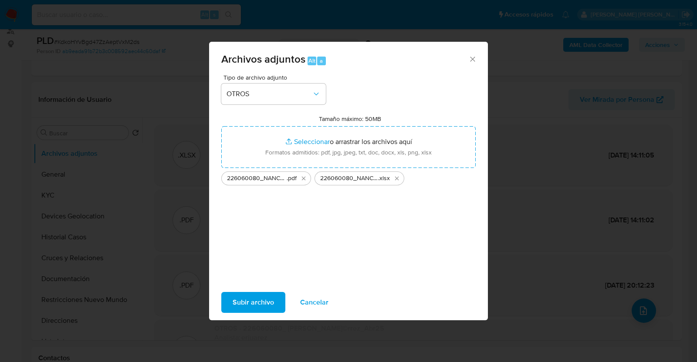
click at [274, 304] on button "Subir archivo" at bounding box center [253, 302] width 64 height 21
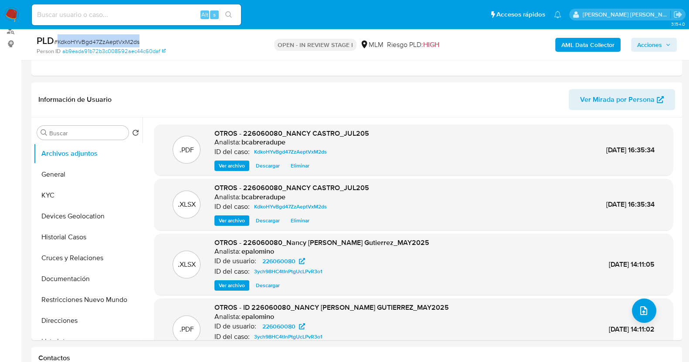
drag, startPoint x: 58, startPoint y: 40, endPoint x: 162, endPoint y: 44, distance: 103.8
click at [162, 44] on div "PLD # KdkoHYvBgd47ZzAeptVxM2ds" at bounding box center [142, 40] width 210 height 13
copy span "KdkoHYvBgd47ZzAeptVxM2ds"
click at [662, 44] on span "Acciones" at bounding box center [649, 45] width 25 height 14
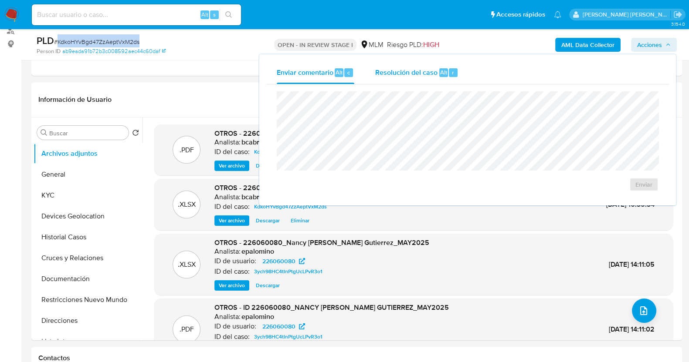
click at [424, 78] on div "Resolución del caso Alt r" at bounding box center [416, 72] width 83 height 23
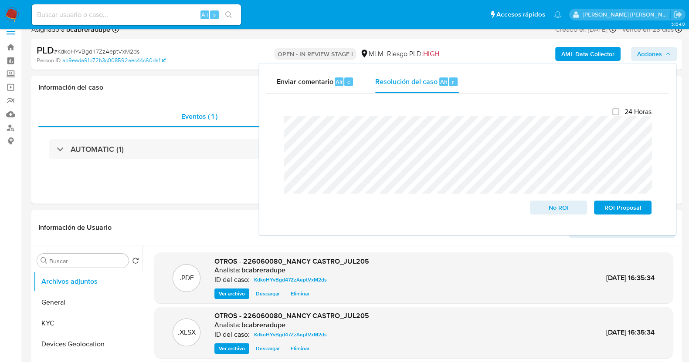
scroll to position [28, 0]
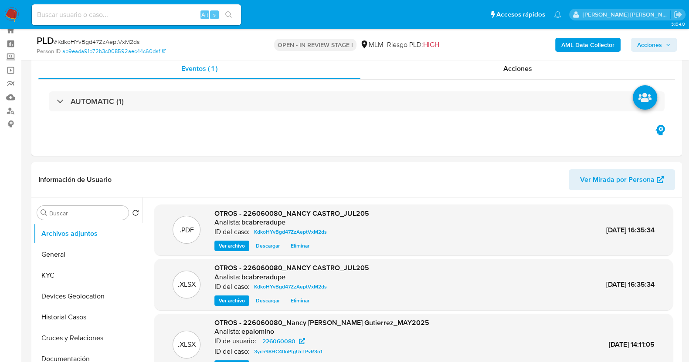
click at [650, 44] on span "Acciones" at bounding box center [649, 45] width 25 height 14
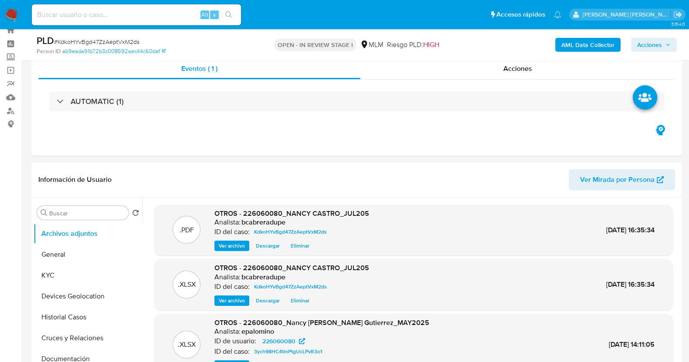
click at [660, 46] on span "Acciones" at bounding box center [649, 45] width 25 height 14
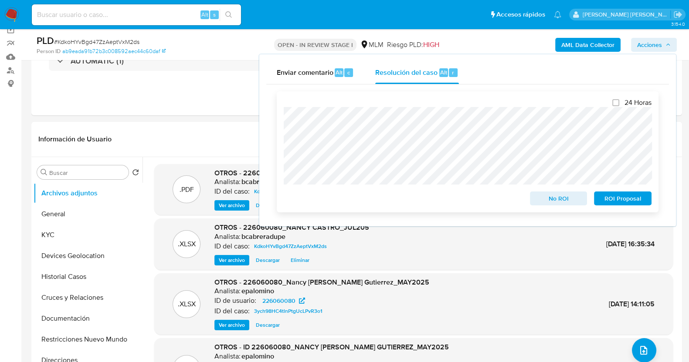
scroll to position [83, 0]
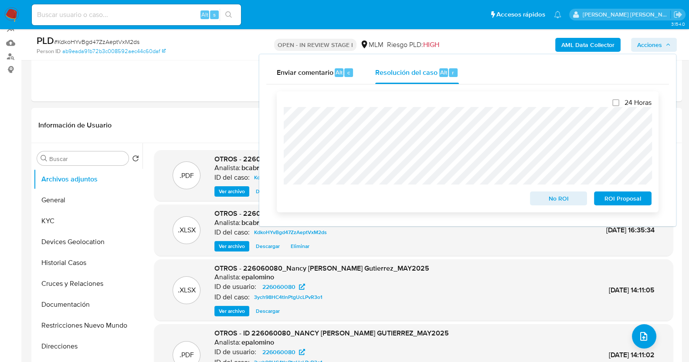
click at [631, 202] on span "ROI Proposal" at bounding box center [622, 199] width 45 height 12
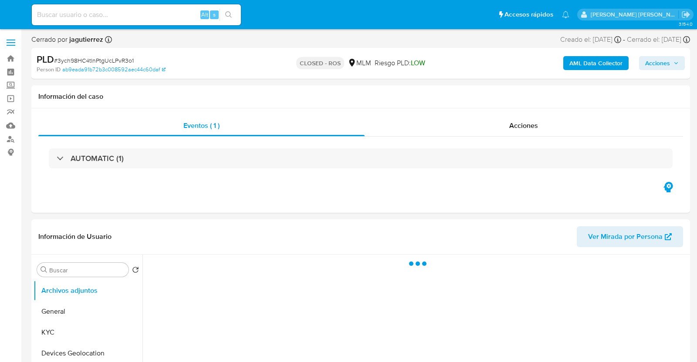
select select "10"
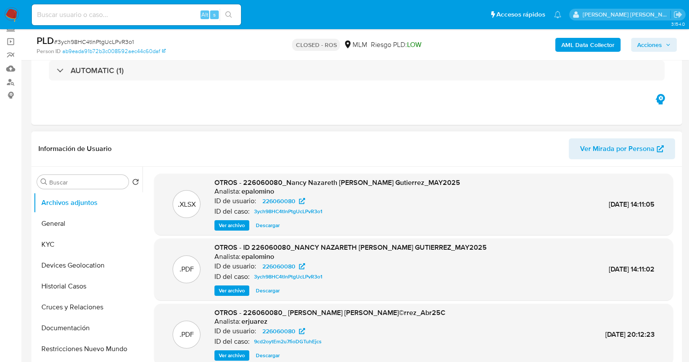
scroll to position [54, 0]
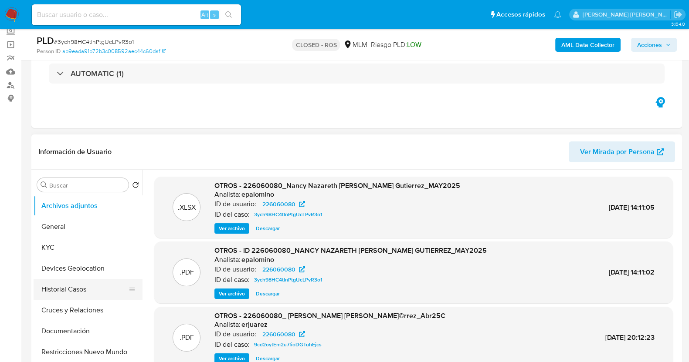
drag, startPoint x: 70, startPoint y: 291, endPoint x: 86, endPoint y: 288, distance: 16.1
click at [70, 291] on button "Historial Casos" at bounding box center [85, 289] width 102 height 21
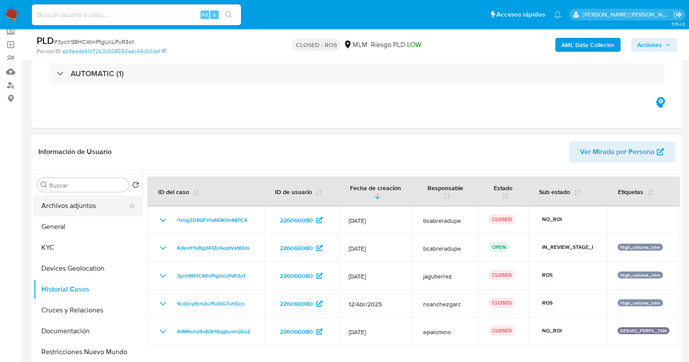
click at [82, 205] on button "Archivos adjuntos" at bounding box center [85, 206] width 102 height 21
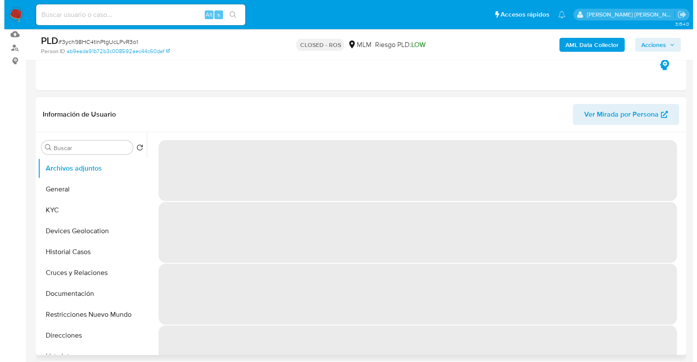
scroll to position [108, 0]
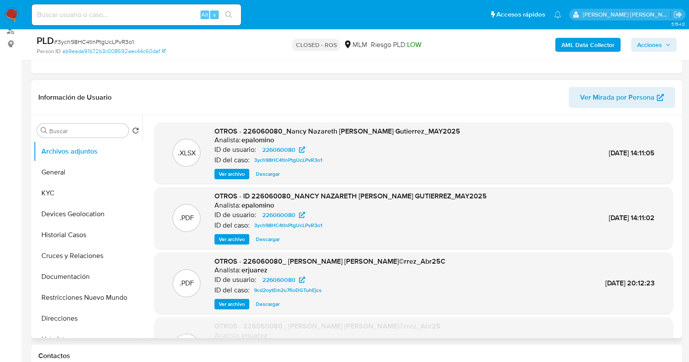
click at [232, 240] on span "Ver archivo" at bounding box center [232, 239] width 26 height 9
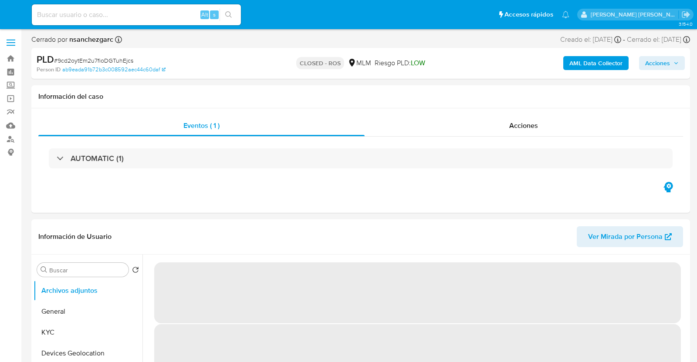
select select "10"
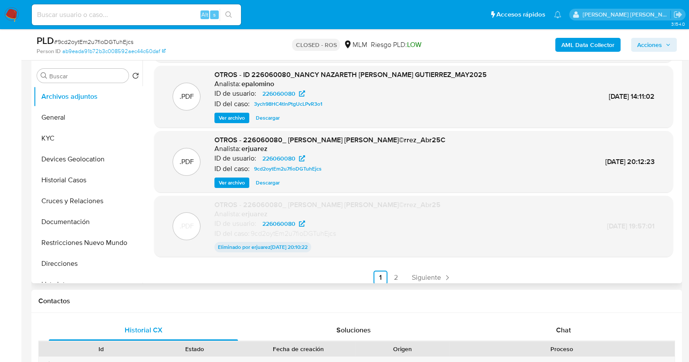
scroll to position [72, 0]
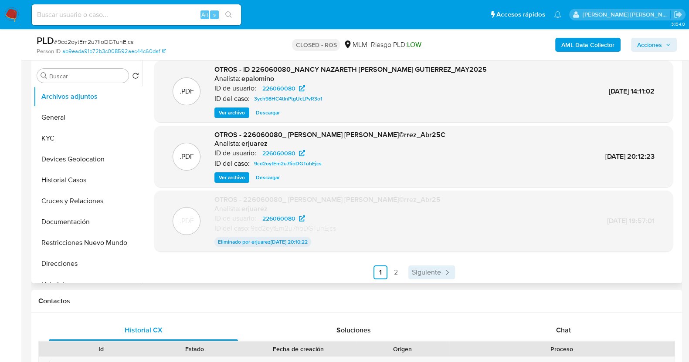
click at [432, 270] on span "Siguiente" at bounding box center [426, 272] width 29 height 7
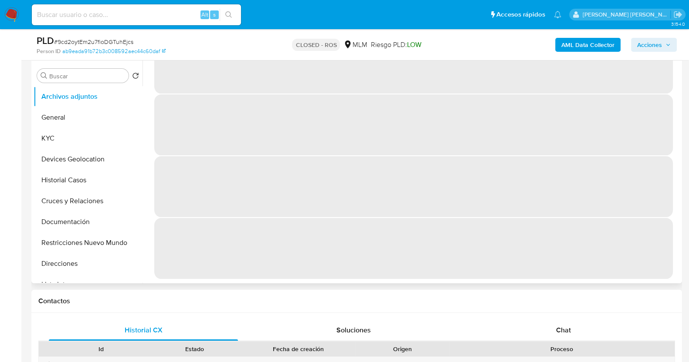
scroll to position [0, 0]
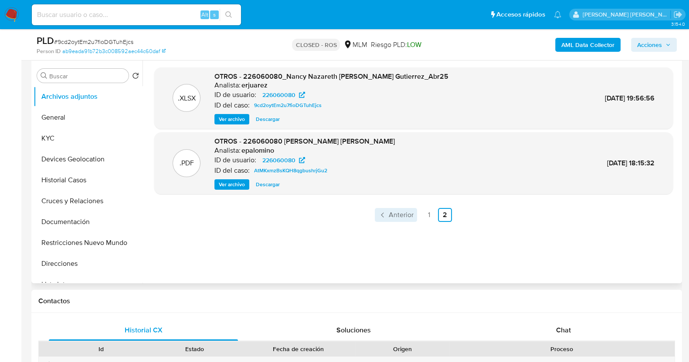
click at [391, 218] on span "Anterior" at bounding box center [401, 215] width 25 height 7
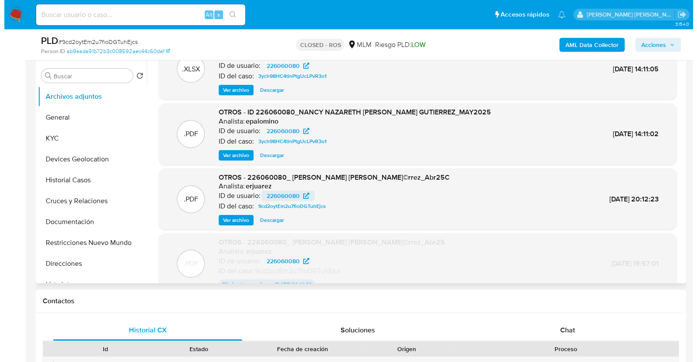
scroll to position [54, 0]
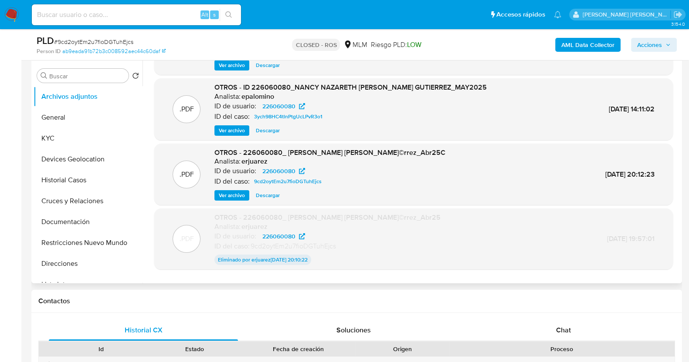
click at [234, 194] on span "Ver archivo" at bounding box center [232, 195] width 26 height 9
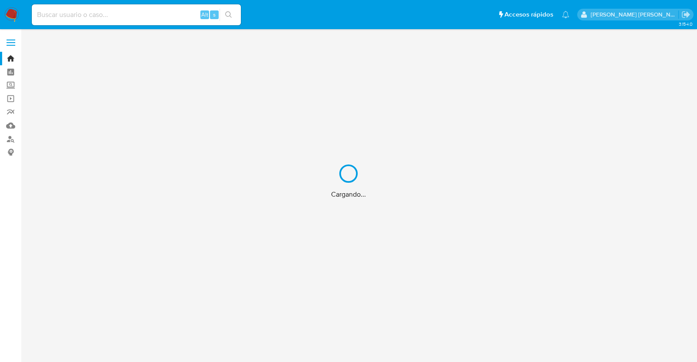
click at [13, 84] on div "Cargando..." at bounding box center [348, 181] width 697 height 362
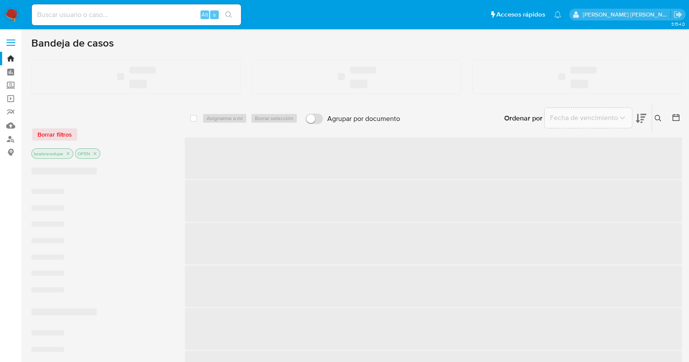
click at [13, 84] on label "Screening" at bounding box center [52, 86] width 104 height 14
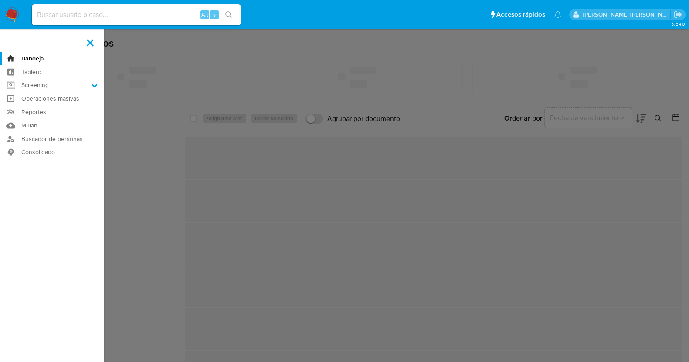
click at [0, 0] on input "Screening" at bounding box center [0, 0] width 0 height 0
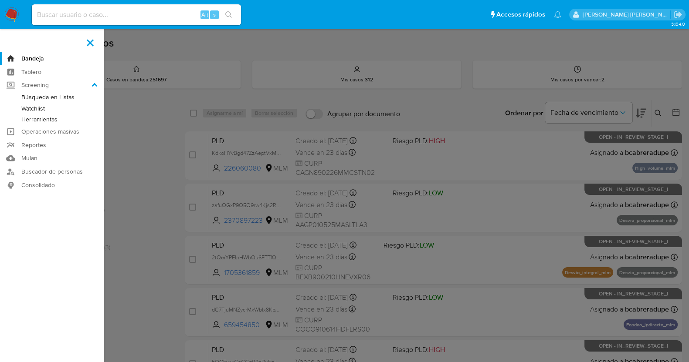
drag, startPoint x: 42, startPoint y: 122, endPoint x: 71, endPoint y: 120, distance: 28.8
click at [43, 122] on link "Herramientas" at bounding box center [52, 119] width 104 height 11
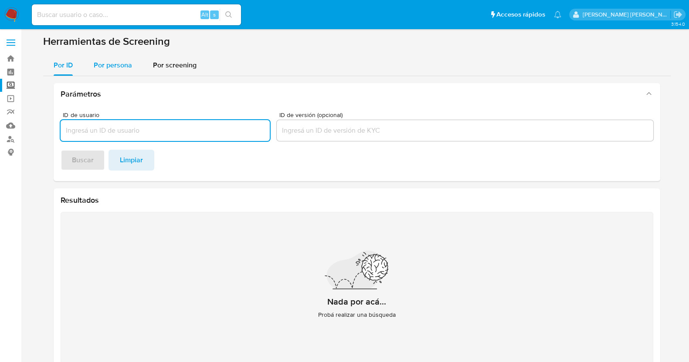
click at [115, 61] on span "Por persona" at bounding box center [113, 65] width 38 height 10
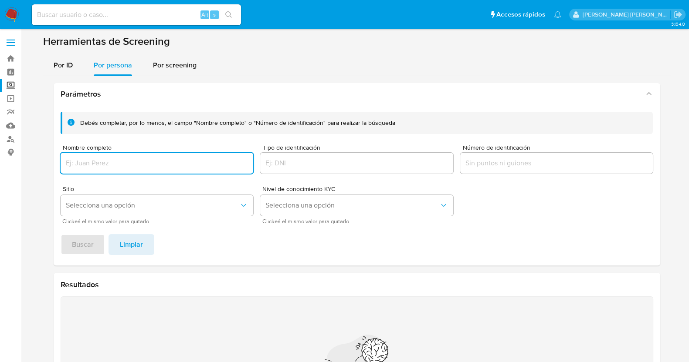
click at [138, 159] on input "Nombre completo" at bounding box center [157, 163] width 193 height 11
click at [94, 245] on button "Buscar" at bounding box center [83, 244] width 44 height 21
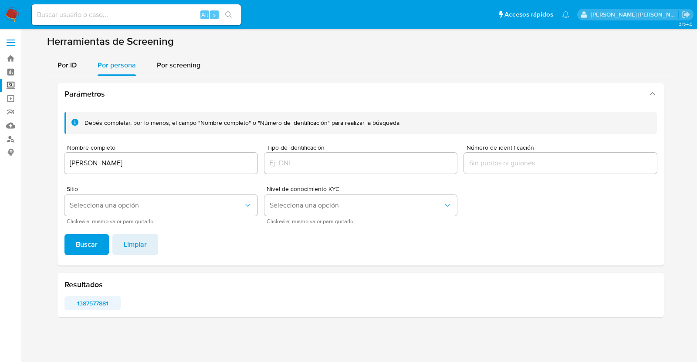
click at [111, 300] on span "1387577881" at bounding box center [93, 304] width 44 height 12
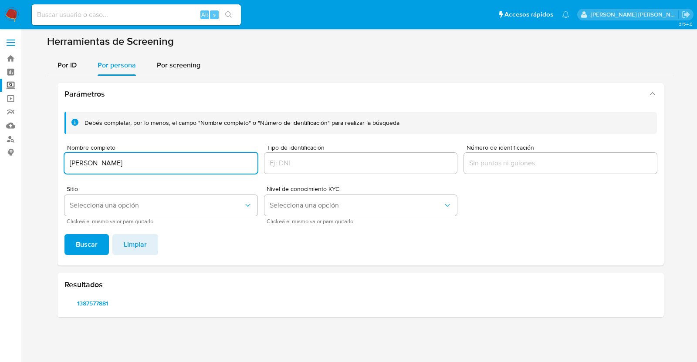
drag, startPoint x: 180, startPoint y: 161, endPoint x: 74, endPoint y: 152, distance: 107.2
click at [74, 152] on div "Nombre completo [PERSON_NAME]" at bounding box center [160, 160] width 193 height 31
click at [73, 159] on input "SCARLOS [PERSON_NAME]" at bounding box center [160, 163] width 193 height 11
drag, startPoint x: 85, startPoint y: 248, endPoint x: 129, endPoint y: 223, distance: 49.8
click at [87, 248] on span "Buscar" at bounding box center [87, 244] width 22 height 19
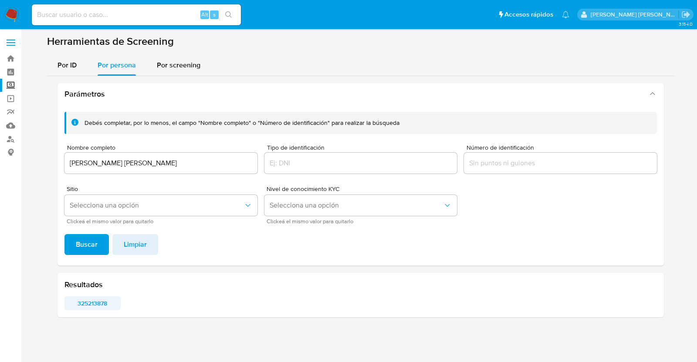
click at [86, 310] on span "325213878" at bounding box center [93, 304] width 44 height 12
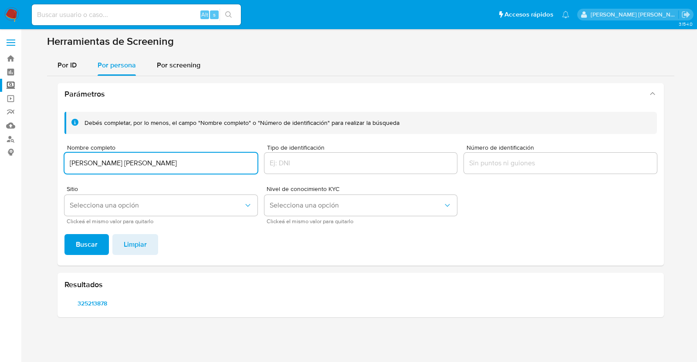
drag, startPoint x: 206, startPoint y: 163, endPoint x: 30, endPoint y: 149, distance: 176.5
click at [30, 149] on main "3.154.0" at bounding box center [348, 181] width 697 height 362
type input "DIEGO FERNANDO RODRIGUEZ CASTRO"
drag, startPoint x: 96, startPoint y: 246, endPoint x: 112, endPoint y: 240, distance: 17.6
click at [97, 246] on span "Buscar" at bounding box center [87, 244] width 22 height 19
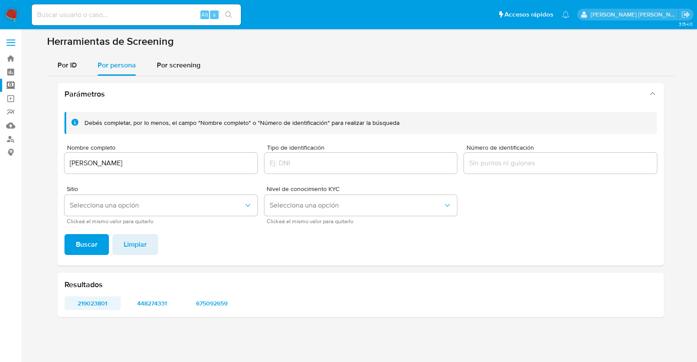
click at [84, 301] on span "219023801" at bounding box center [93, 304] width 44 height 12
click at [150, 299] on span "448274331" at bounding box center [152, 304] width 44 height 12
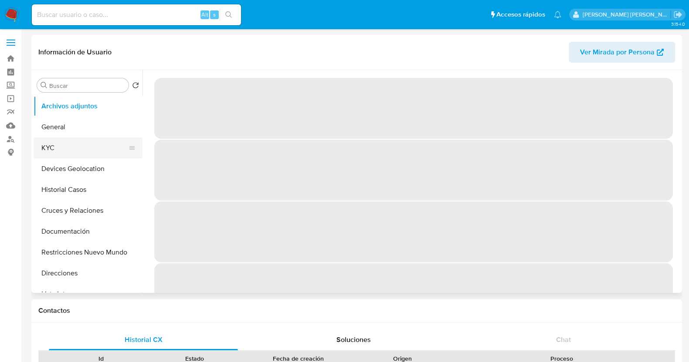
click at [95, 149] on button "KYC" at bounding box center [85, 148] width 102 height 21
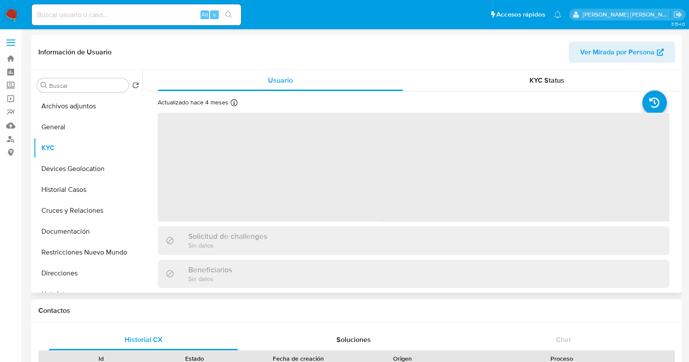
select select "10"
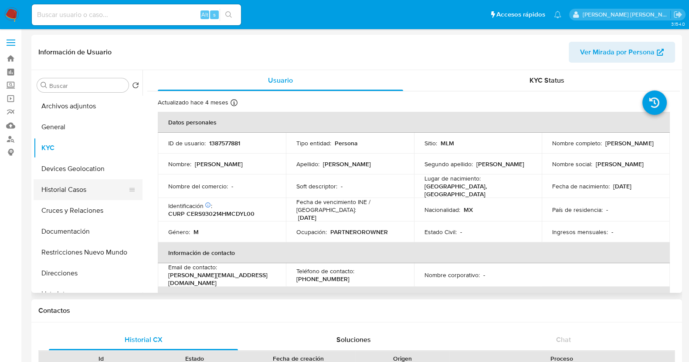
click at [73, 193] on button "Historial Casos" at bounding box center [85, 189] width 102 height 21
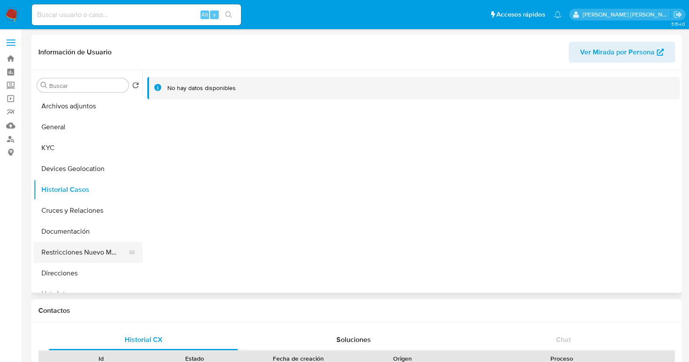
click at [89, 255] on button "Restricciones Nuevo Mundo" at bounding box center [85, 252] width 102 height 21
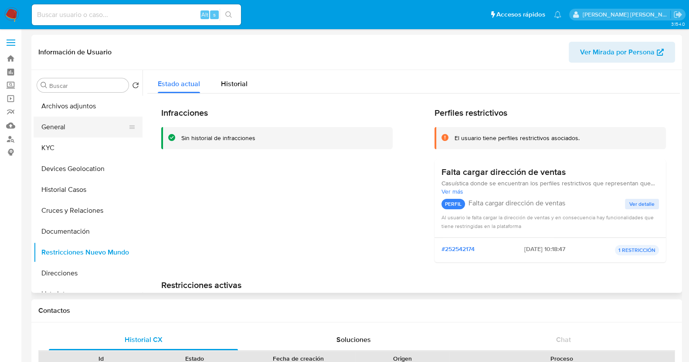
click at [66, 125] on button "General" at bounding box center [85, 127] width 102 height 21
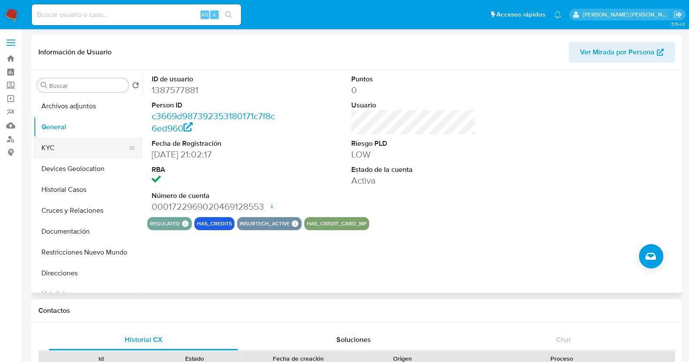
click at [68, 152] on button "KYC" at bounding box center [85, 148] width 102 height 21
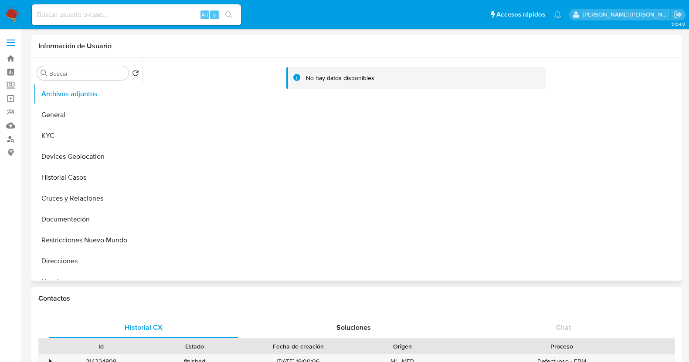
select select "10"
click at [74, 177] on button "Historial Casos" at bounding box center [85, 177] width 102 height 21
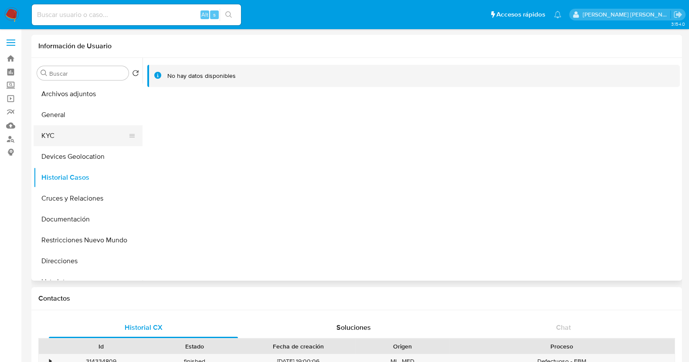
click at [68, 140] on button "KYC" at bounding box center [85, 135] width 102 height 21
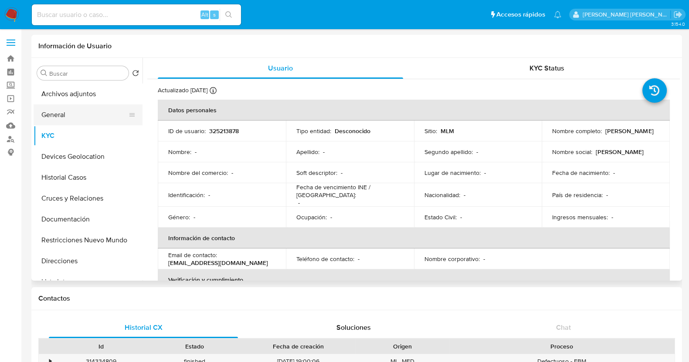
click at [78, 115] on button "General" at bounding box center [85, 115] width 102 height 21
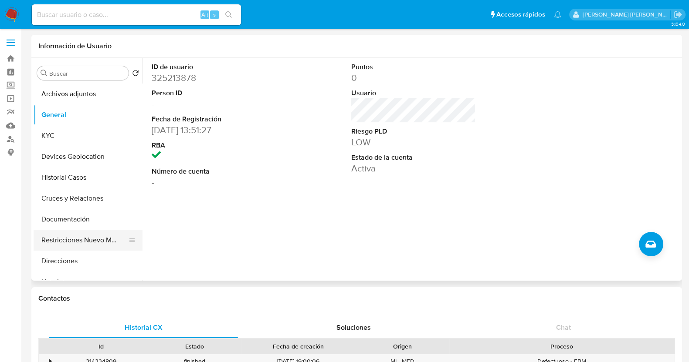
click at [83, 235] on button "Restricciones Nuevo Mundo" at bounding box center [85, 240] width 102 height 21
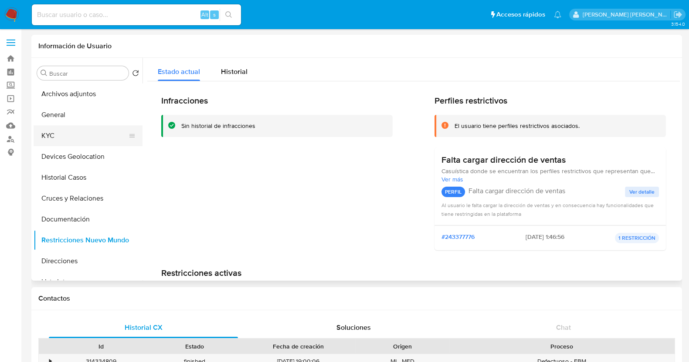
click at [67, 139] on button "KYC" at bounding box center [85, 135] width 102 height 21
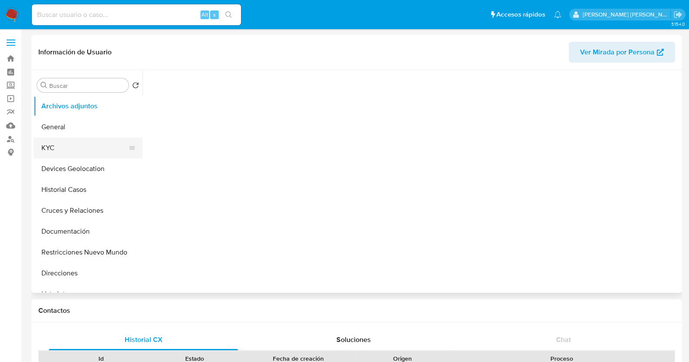
click at [68, 144] on button "KYC" at bounding box center [85, 148] width 102 height 21
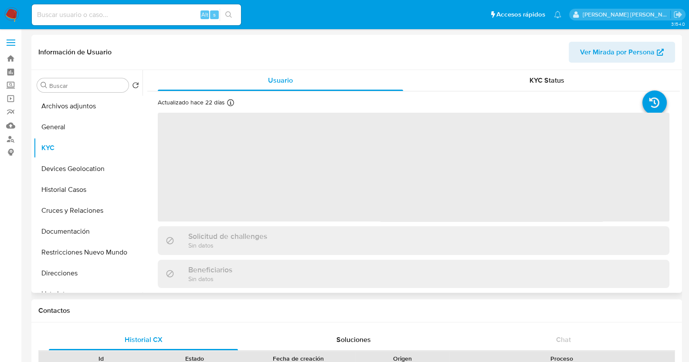
select select "10"
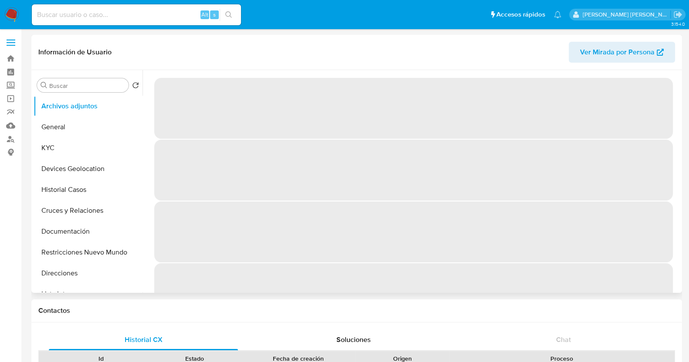
select select "10"
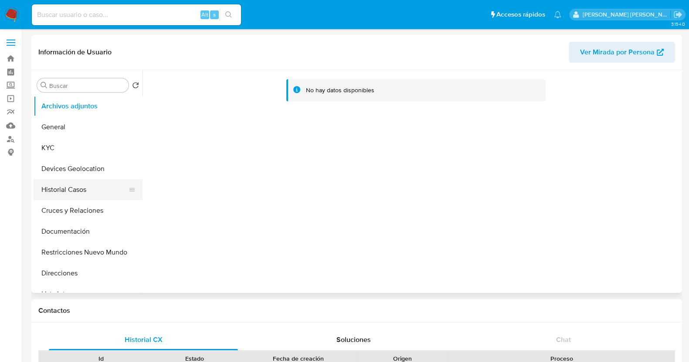
click at [81, 188] on button "Historial Casos" at bounding box center [85, 189] width 102 height 21
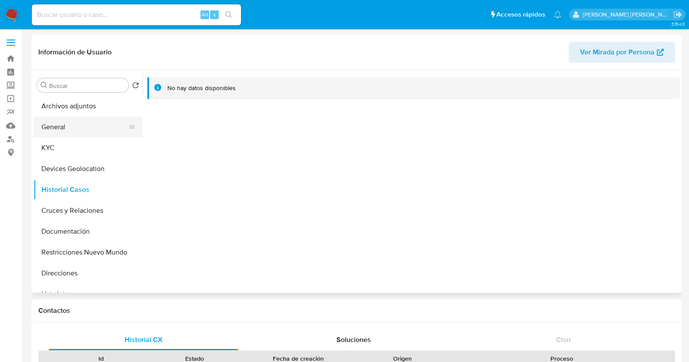
click at [68, 123] on button "General" at bounding box center [85, 127] width 102 height 21
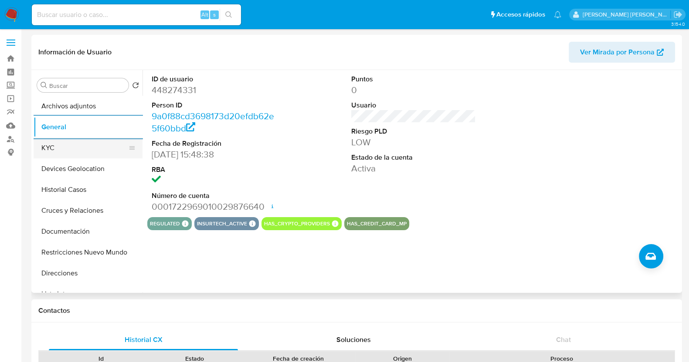
click at [64, 148] on button "KYC" at bounding box center [85, 148] width 102 height 21
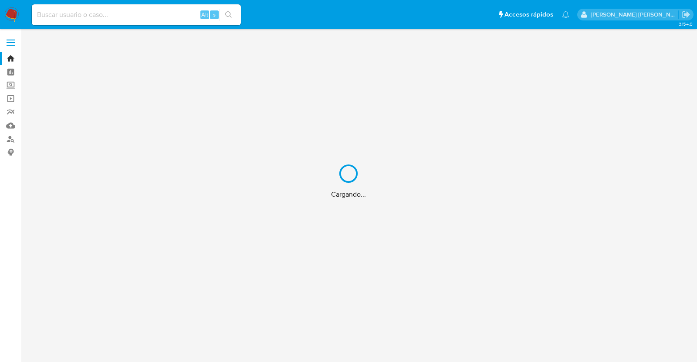
click at [156, 14] on div "Cargando..." at bounding box center [348, 181] width 697 height 362
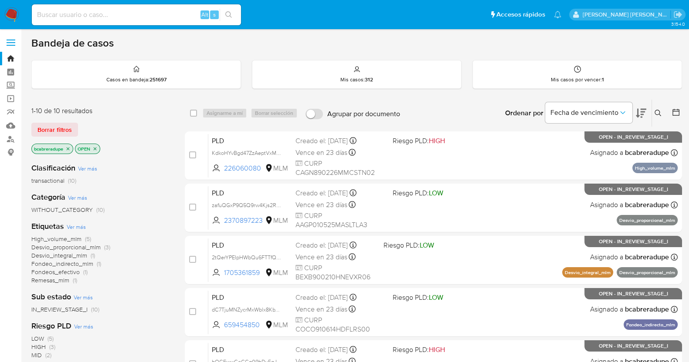
click at [153, 16] on input at bounding box center [136, 14] width 209 height 11
paste input "1304630614"
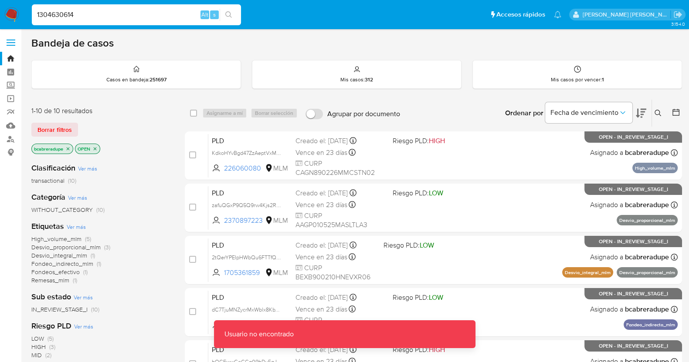
click at [168, 15] on input "1304630614" at bounding box center [136, 14] width 209 height 11
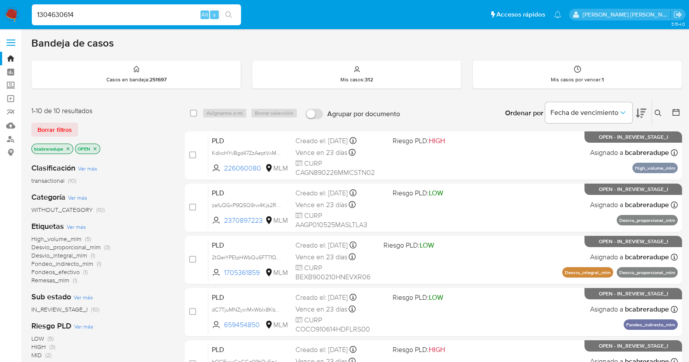
type input "1304630614"
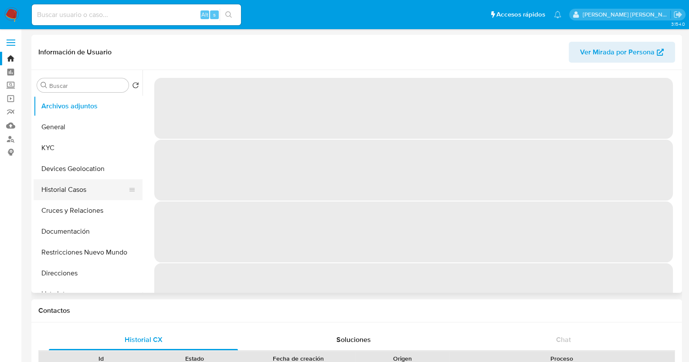
click at [85, 190] on button "Historial Casos" at bounding box center [85, 189] width 102 height 21
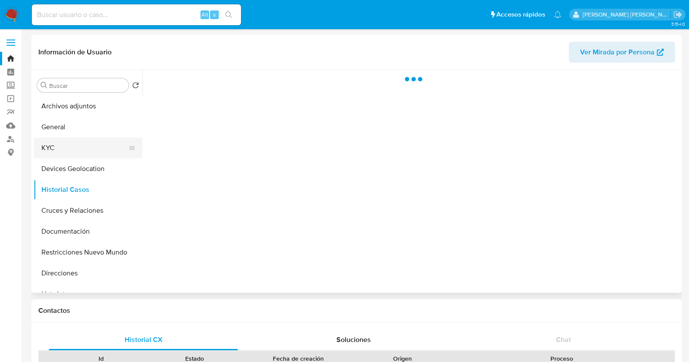
select select "10"
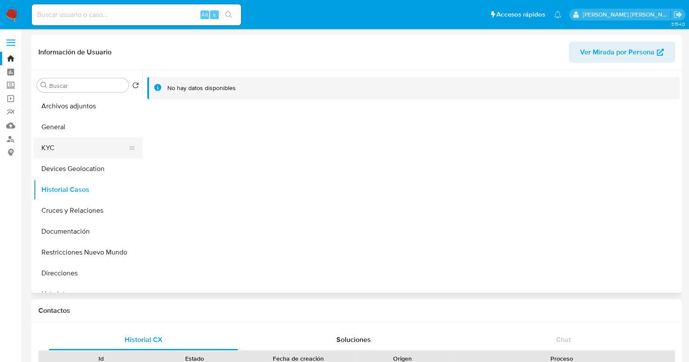
click at [95, 151] on button "KYC" at bounding box center [85, 148] width 102 height 21
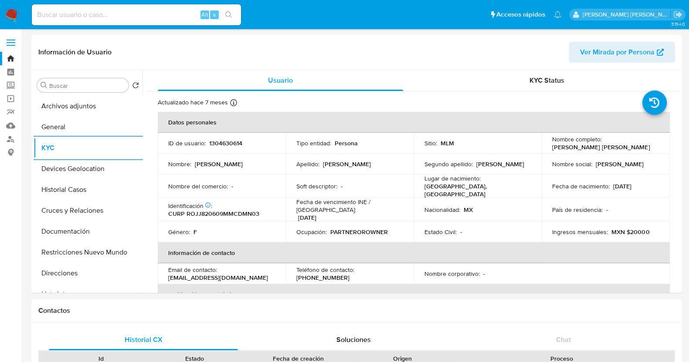
click at [102, 14] on input at bounding box center [136, 14] width 209 height 11
paste input "135162752"
type input "135162752"
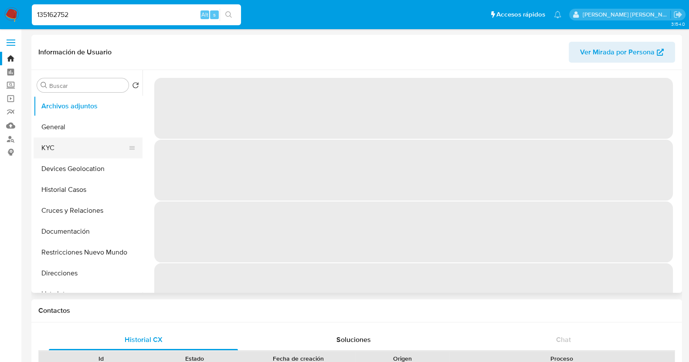
select select "10"
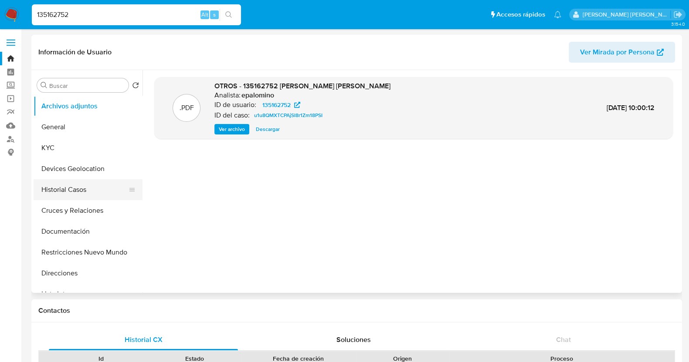
click at [64, 193] on button "Historial Casos" at bounding box center [85, 189] width 102 height 21
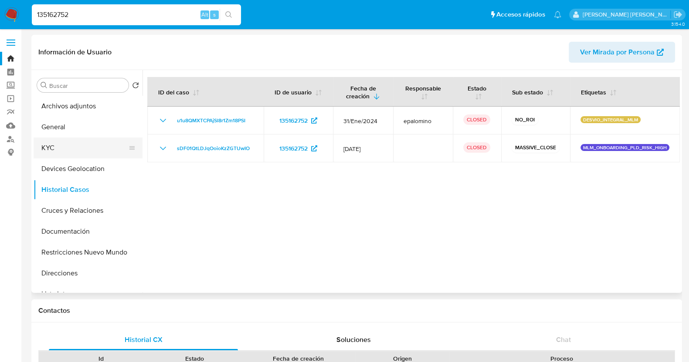
click at [88, 144] on button "KYC" at bounding box center [85, 148] width 102 height 21
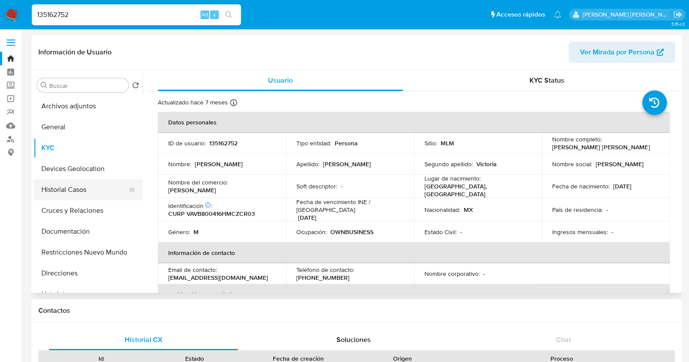
click at [70, 192] on button "Historial Casos" at bounding box center [85, 189] width 102 height 21
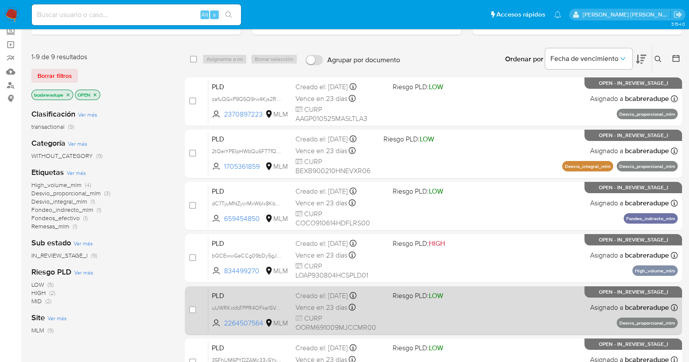
scroll to position [248, 0]
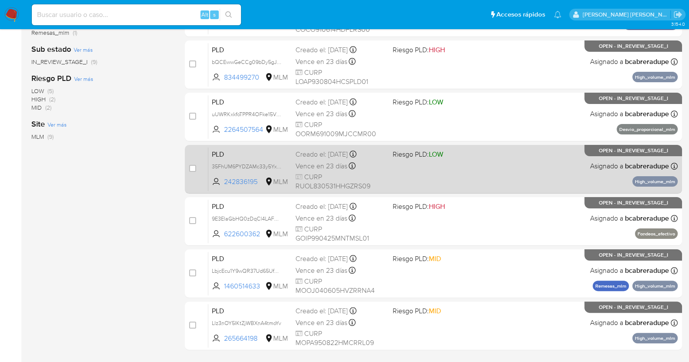
click at [339, 156] on div "Creado el: 12/07/2025 Creado el: 12/07/2025 02:05:14" at bounding box center [340, 155] width 90 height 10
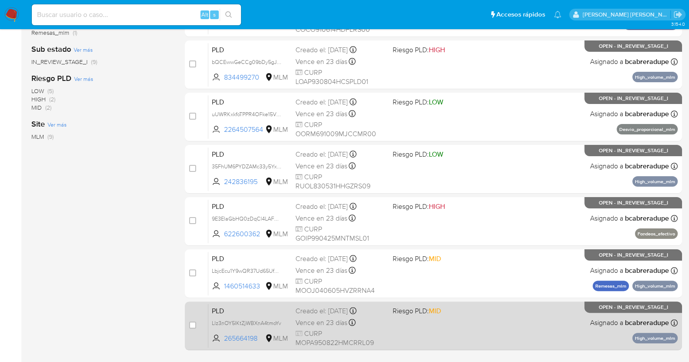
click at [326, 320] on span "Vence en 23 días" at bounding box center [321, 323] width 52 height 10
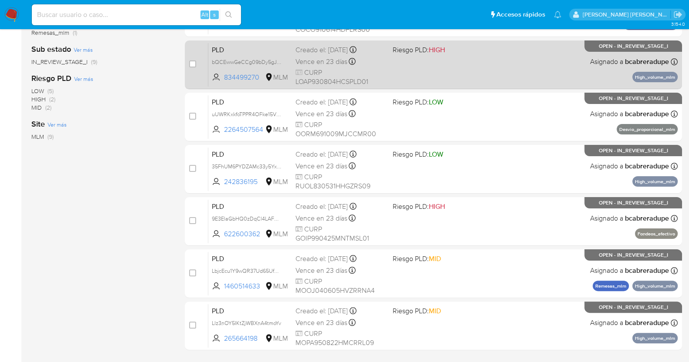
click at [294, 56] on div "PLD bQCEwwGeCCg09bDy5gJpmNWU 834499270 MLM Riesgo PLD: HIGH Creado el: 12/07/20…" at bounding box center [442, 65] width 469 height 44
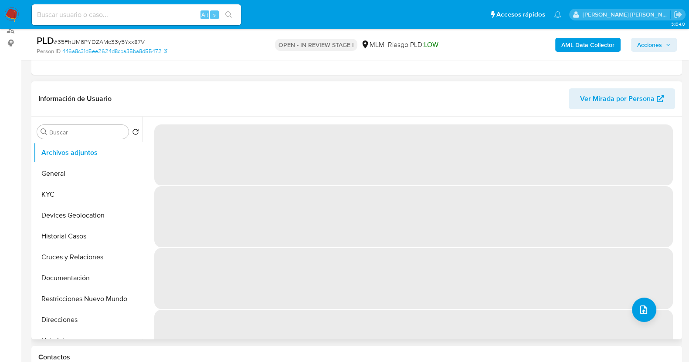
scroll to position [163, 0]
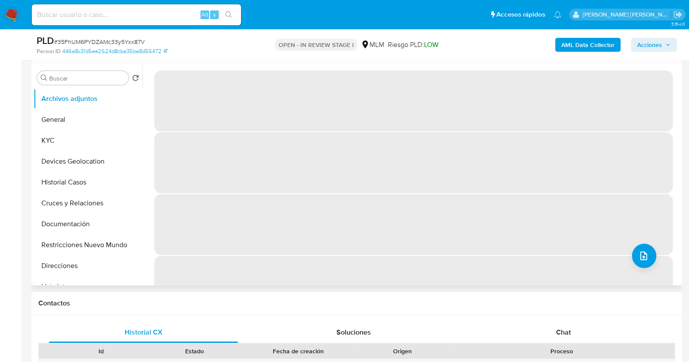
select select "10"
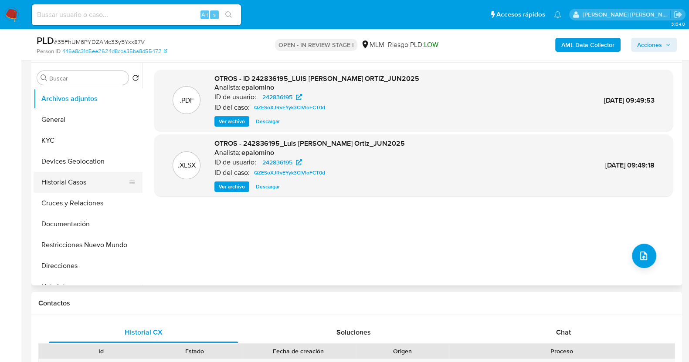
click at [66, 182] on button "Historial Casos" at bounding box center [85, 182] width 102 height 21
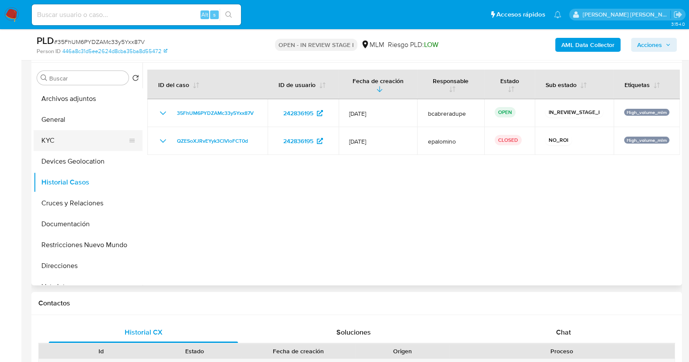
click at [69, 143] on button "KYC" at bounding box center [85, 140] width 102 height 21
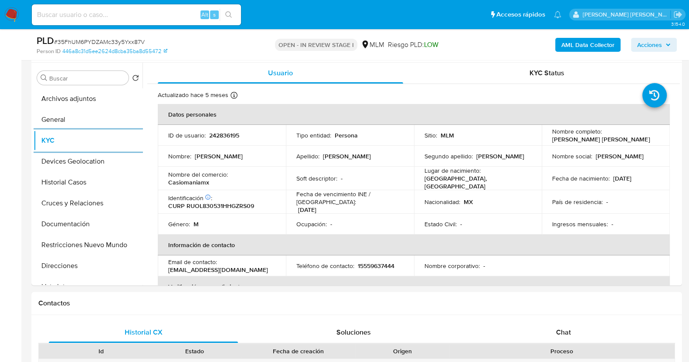
click at [100, 17] on input at bounding box center [136, 14] width 209 height 11
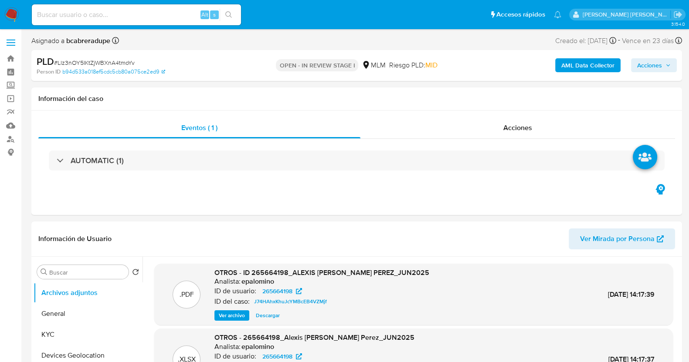
select select "10"
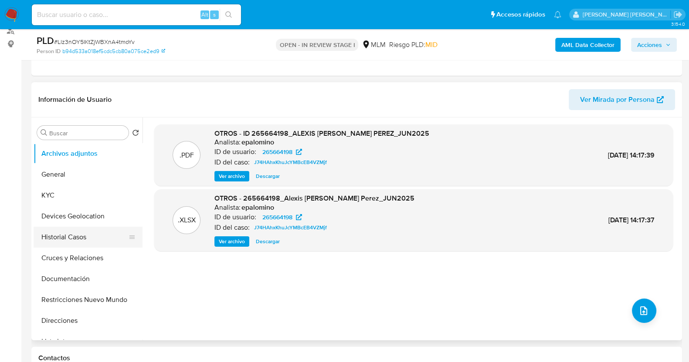
click at [97, 239] on button "Historial Casos" at bounding box center [85, 237] width 102 height 21
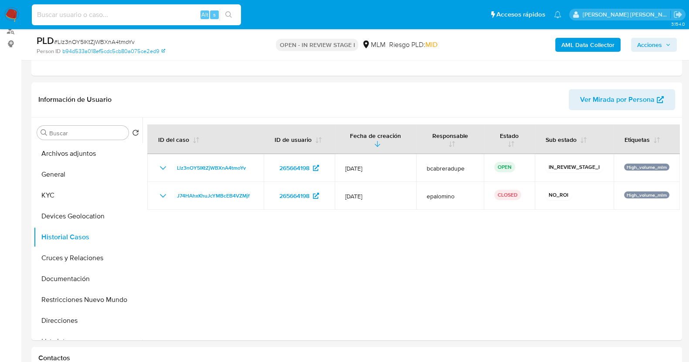
click at [111, 16] on input at bounding box center [136, 14] width 209 height 11
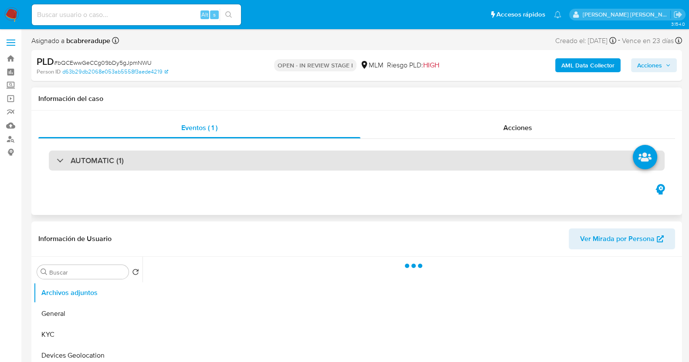
select select "10"
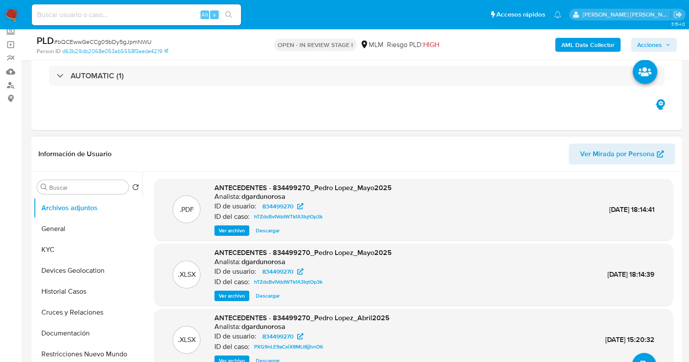
scroll to position [108, 0]
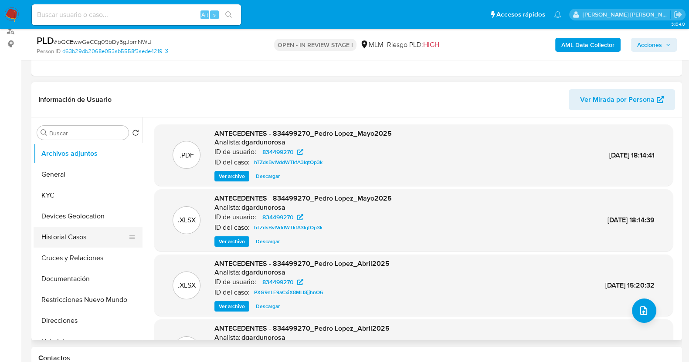
click at [78, 235] on button "Historial Casos" at bounding box center [85, 237] width 102 height 21
